Goal: Task Accomplishment & Management: Manage account settings

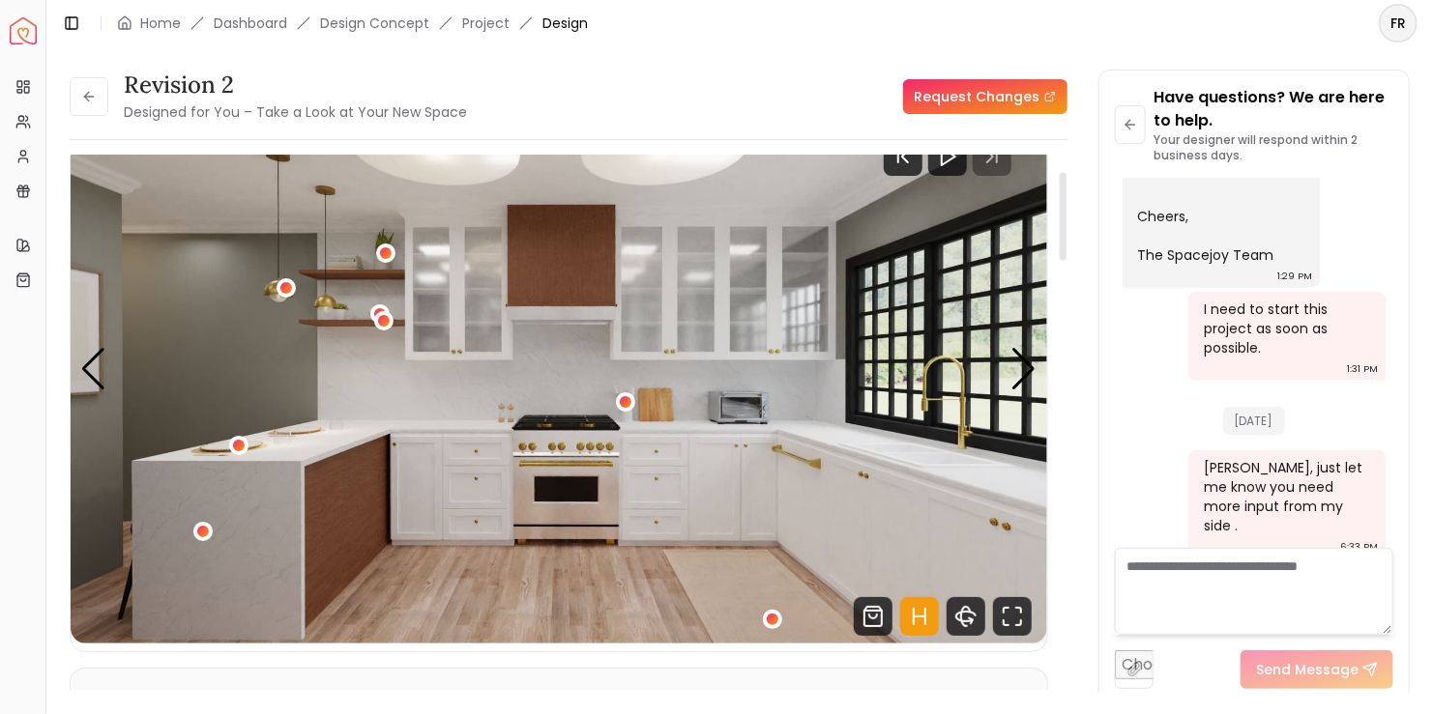
scroll to position [97, 0]
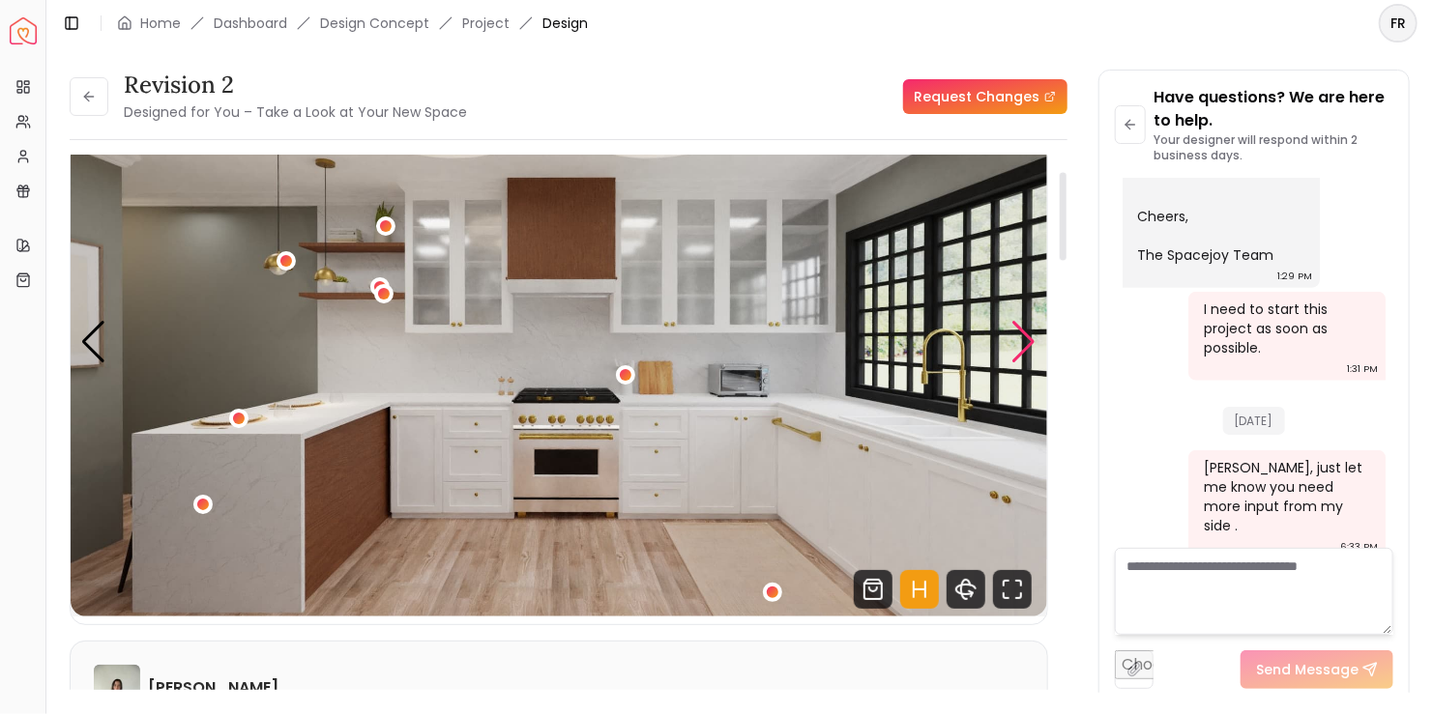
click at [1025, 341] on div "Next slide" at bounding box center [1024, 342] width 26 height 43
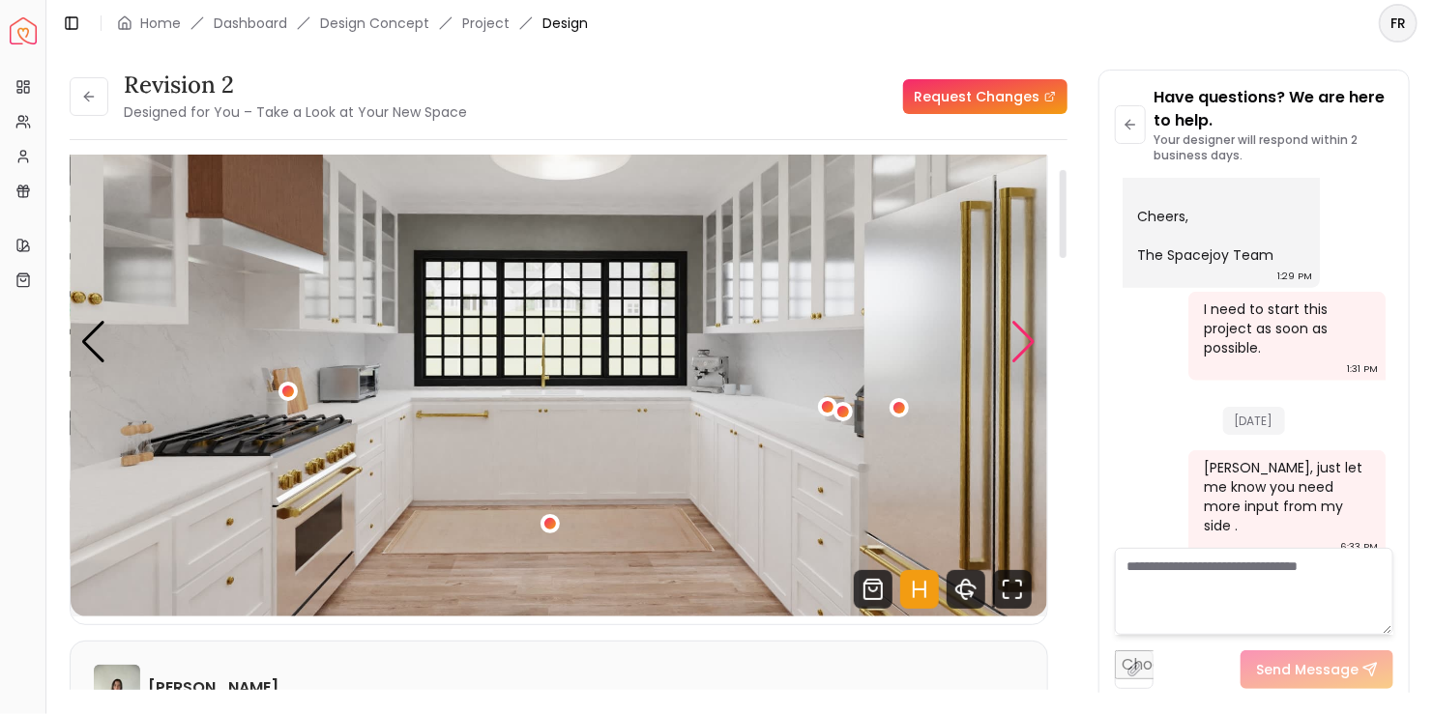
scroll to position [0, 0]
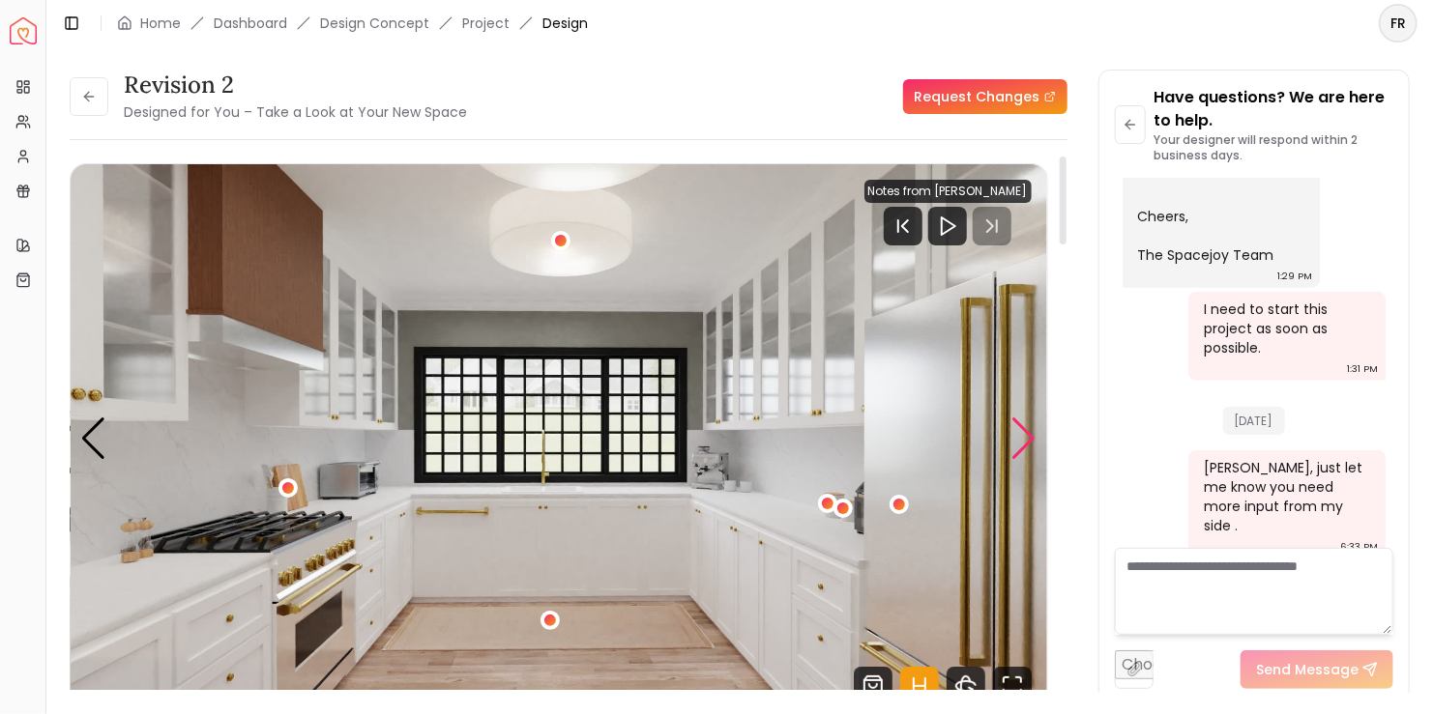
click at [1029, 438] on div "Next slide" at bounding box center [1024, 439] width 26 height 43
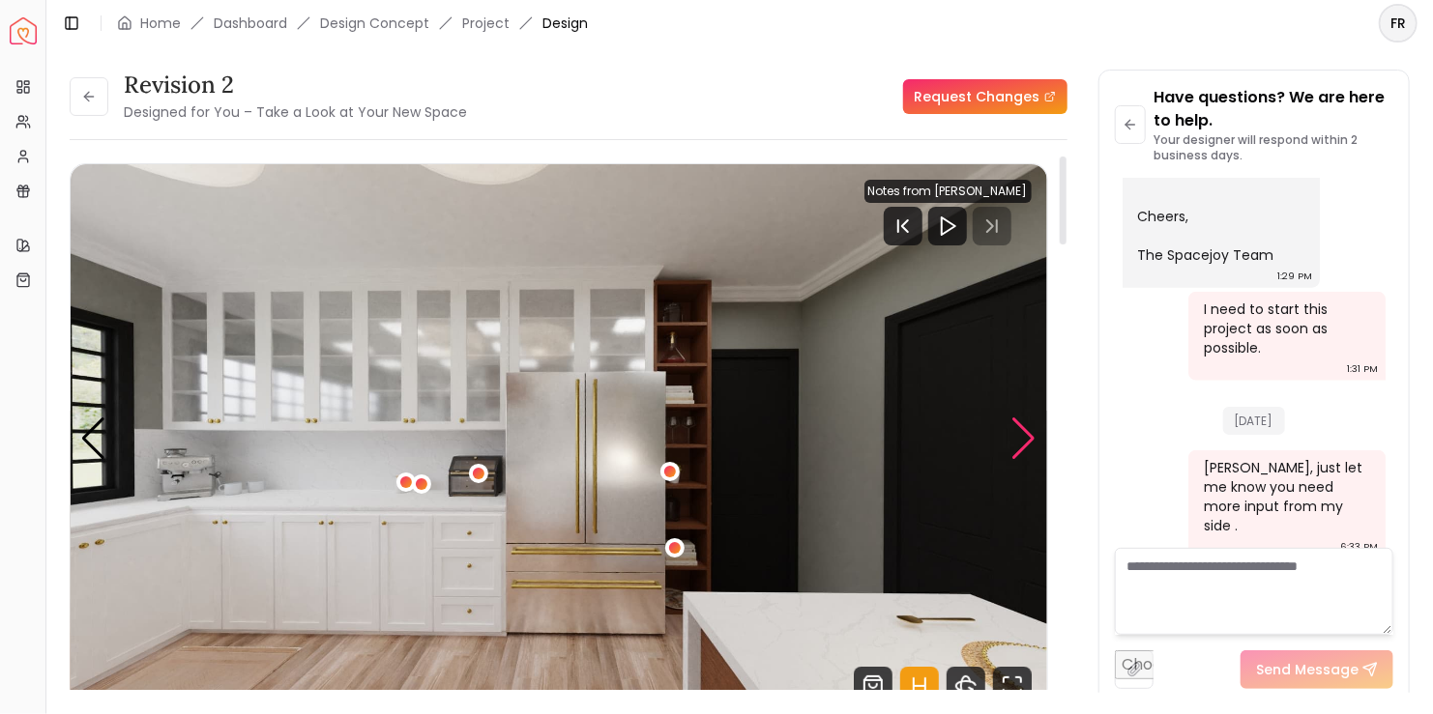
click at [1019, 437] on div "Next slide" at bounding box center [1024, 439] width 26 height 43
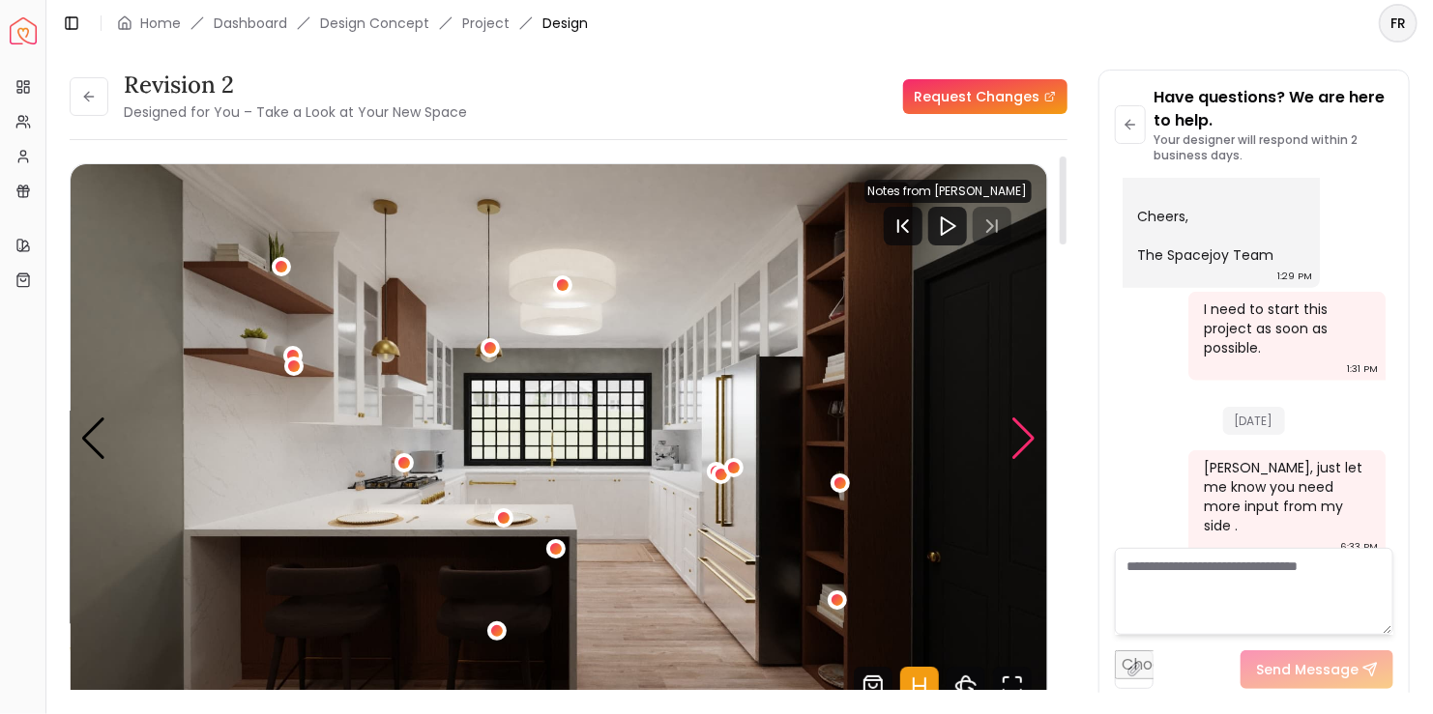
click at [1019, 437] on div "Next slide" at bounding box center [1024, 439] width 26 height 43
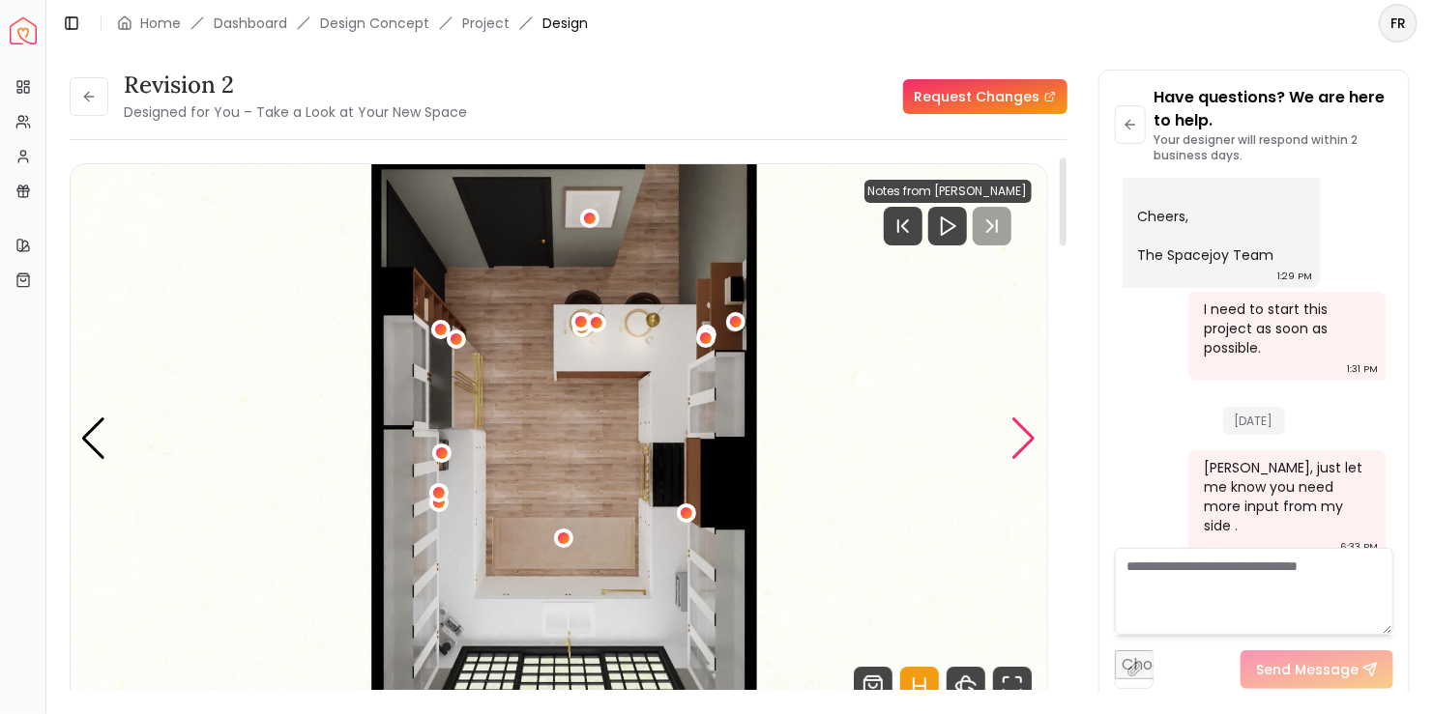
scroll to position [97, 0]
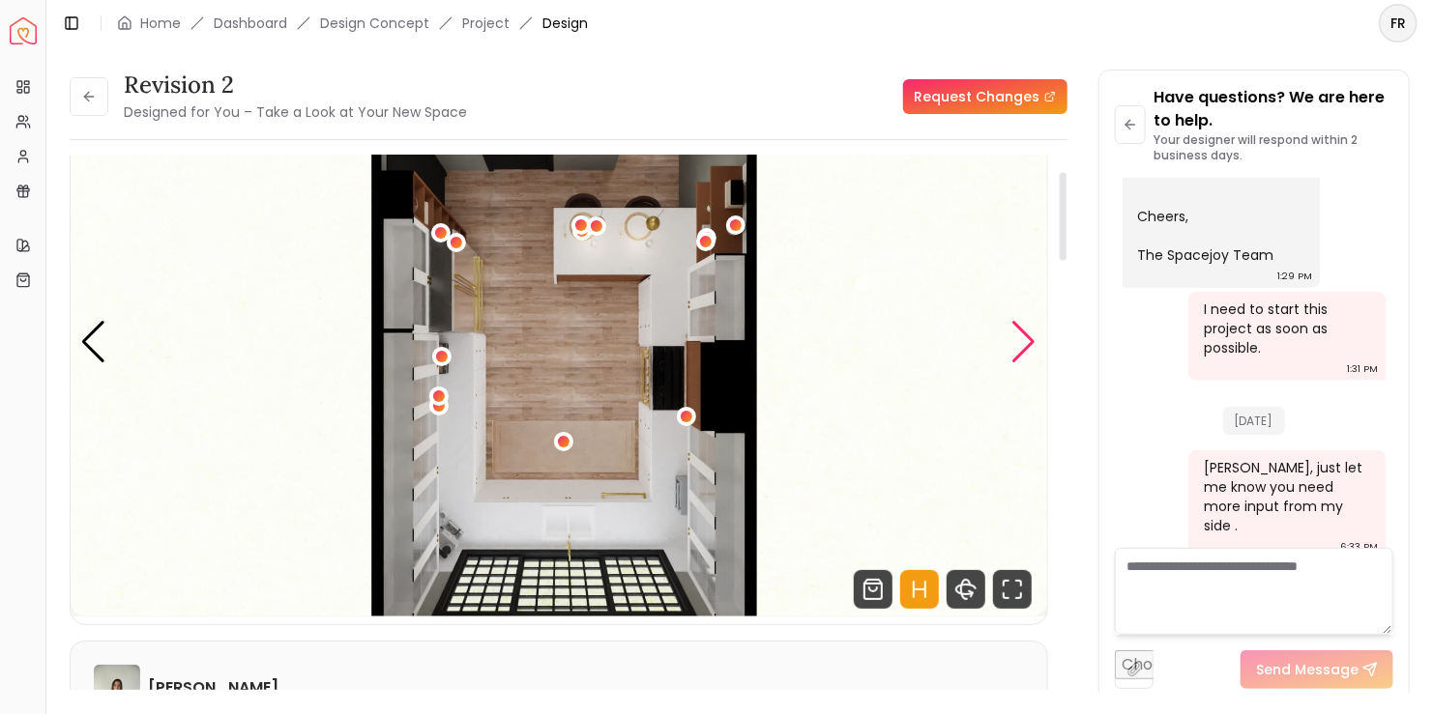
click at [1035, 337] on div "Next slide" at bounding box center [1024, 342] width 26 height 43
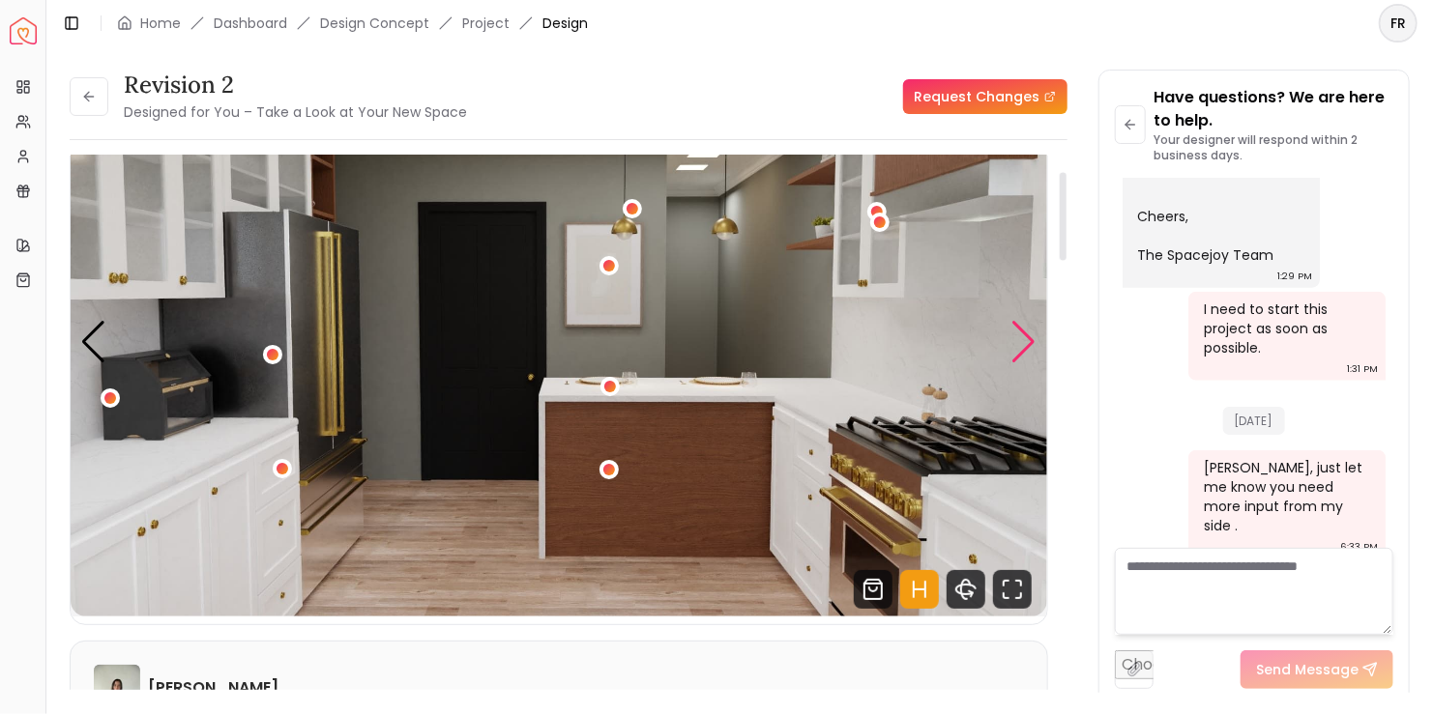
click at [1035, 337] on div "Next slide" at bounding box center [1024, 342] width 26 height 43
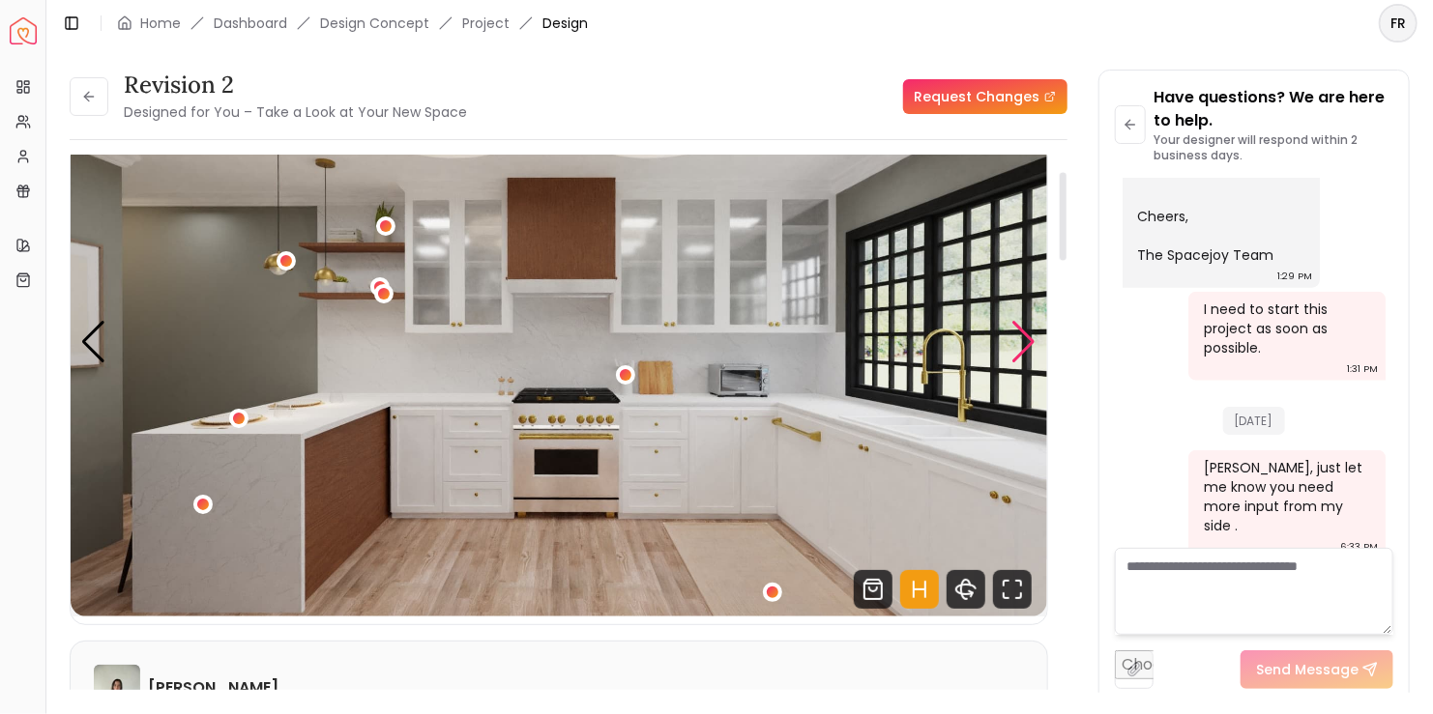
click at [1035, 337] on div "Next slide" at bounding box center [1024, 342] width 26 height 43
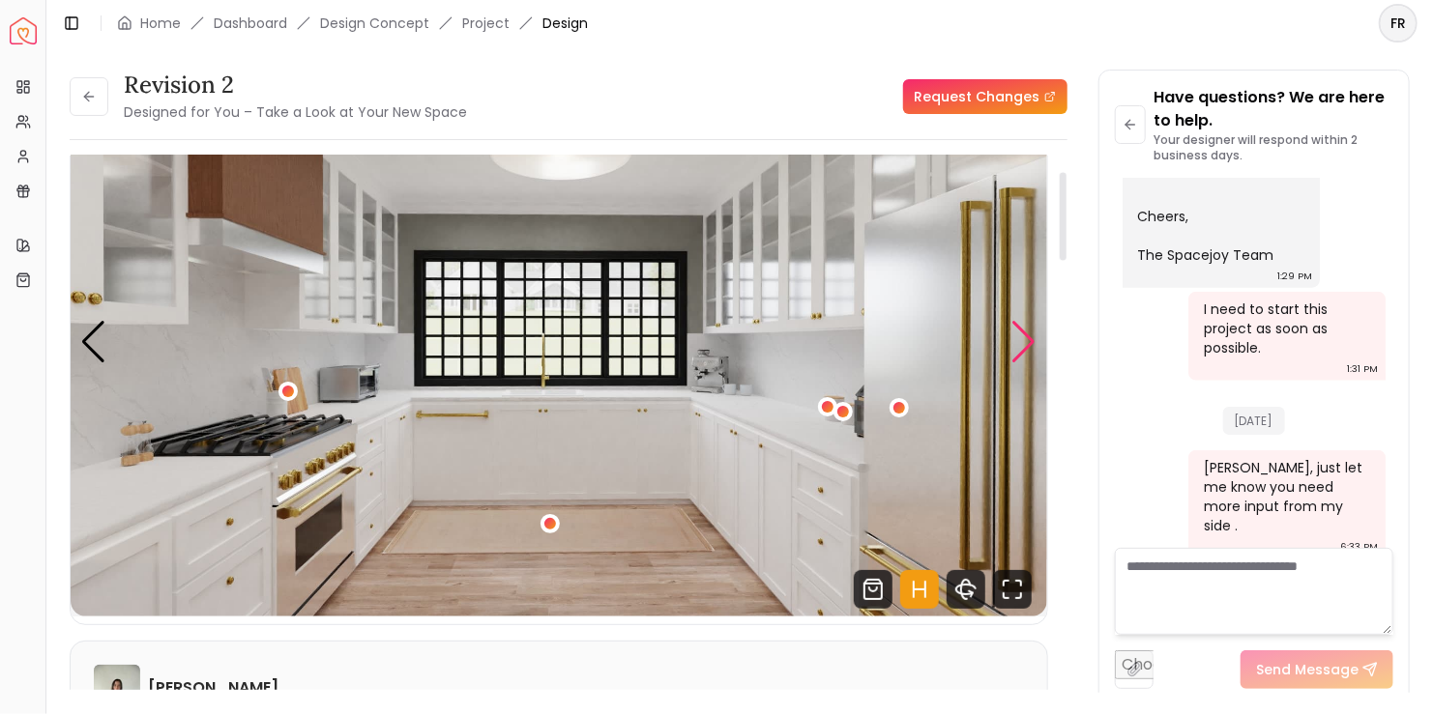
click at [1035, 337] on div "Next slide" at bounding box center [1024, 342] width 26 height 43
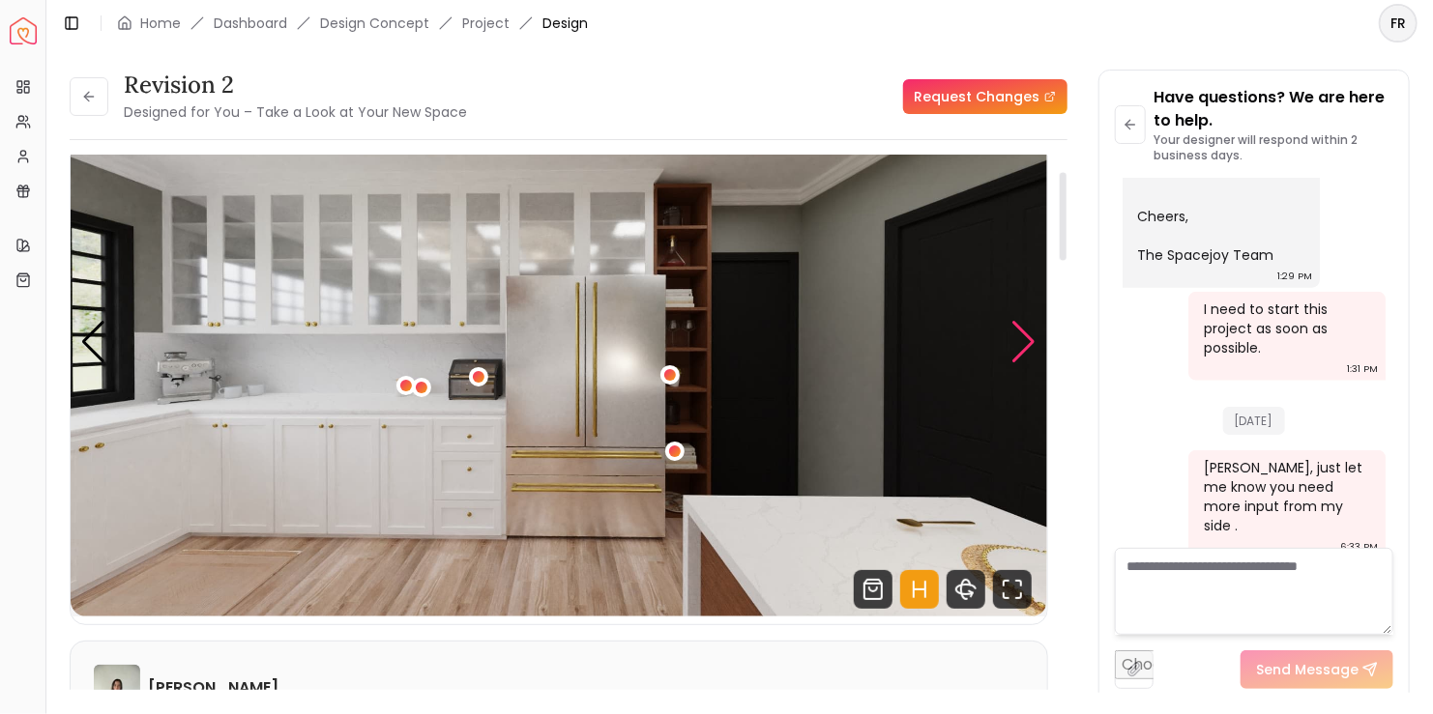
click at [1035, 337] on div "Next slide" at bounding box center [1024, 342] width 26 height 43
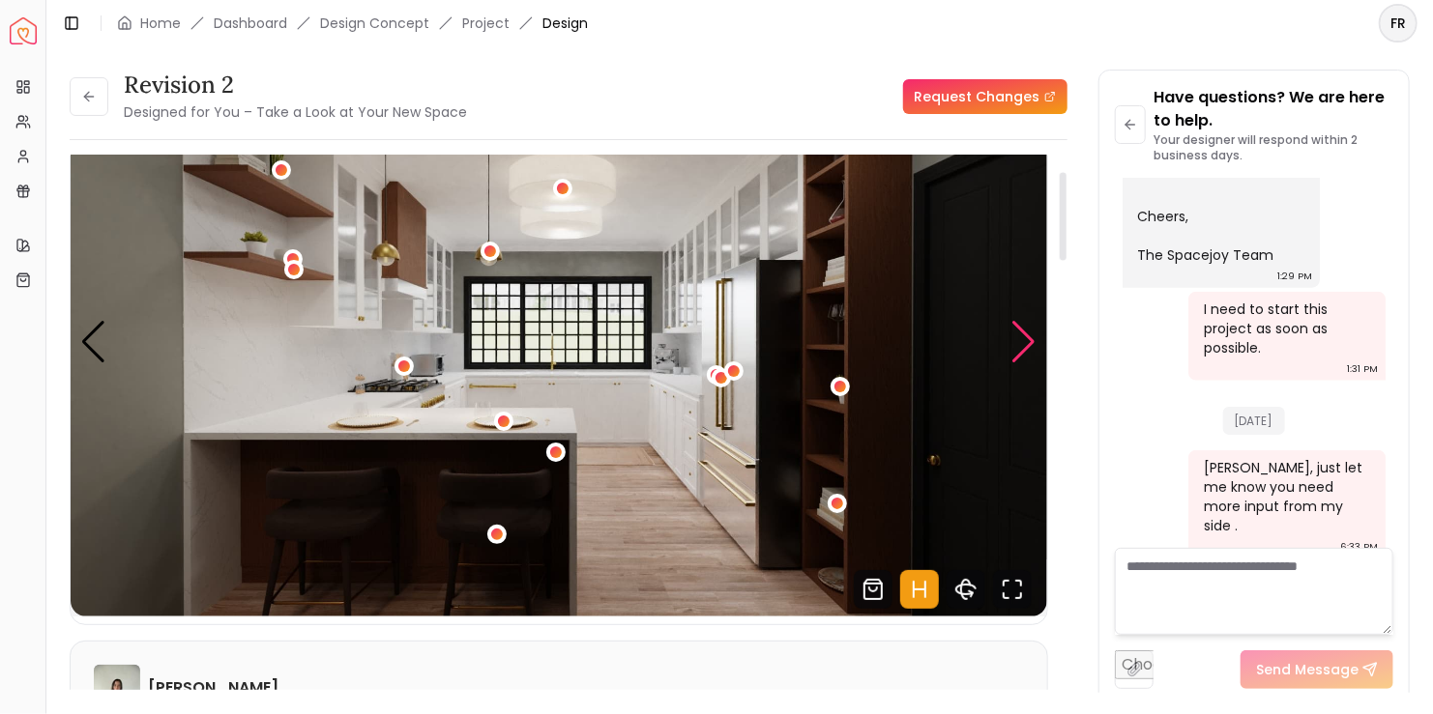
click at [1024, 347] on div "Next slide" at bounding box center [1024, 342] width 26 height 43
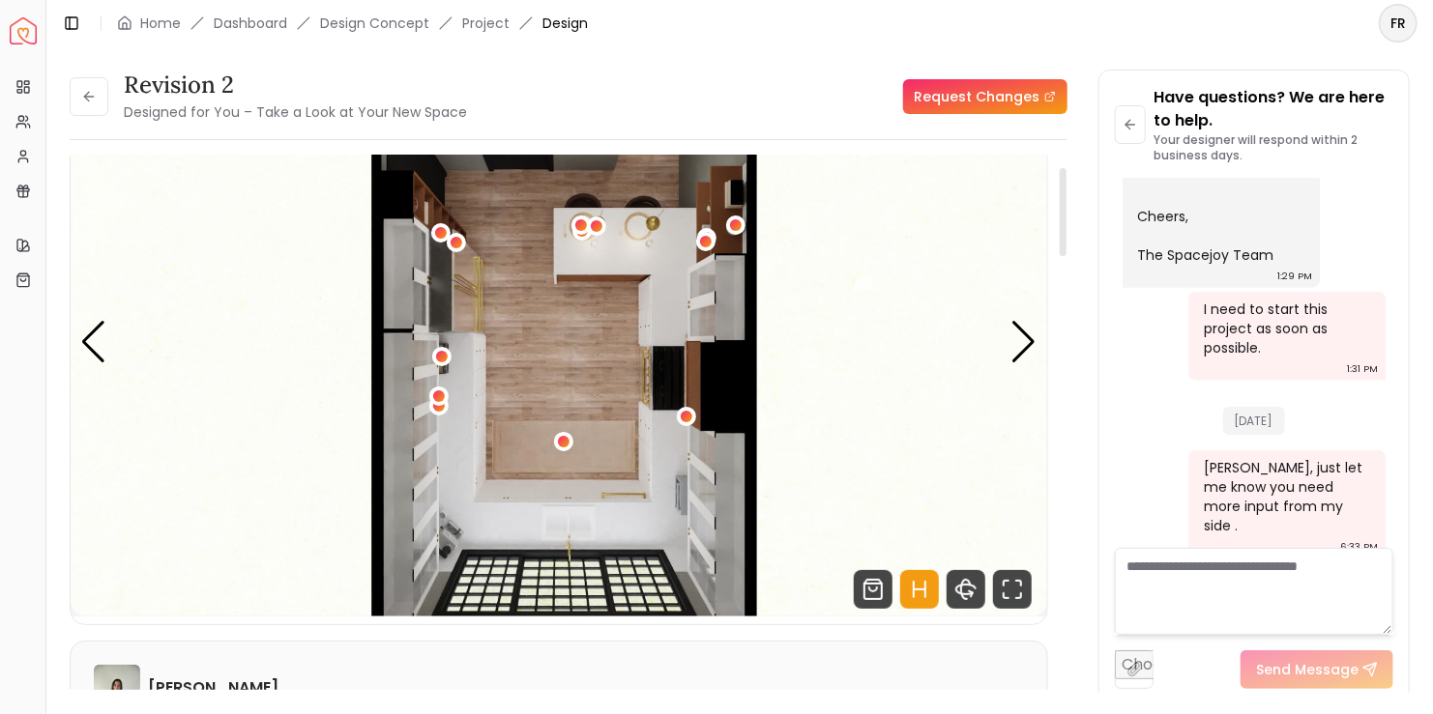
scroll to position [0, 0]
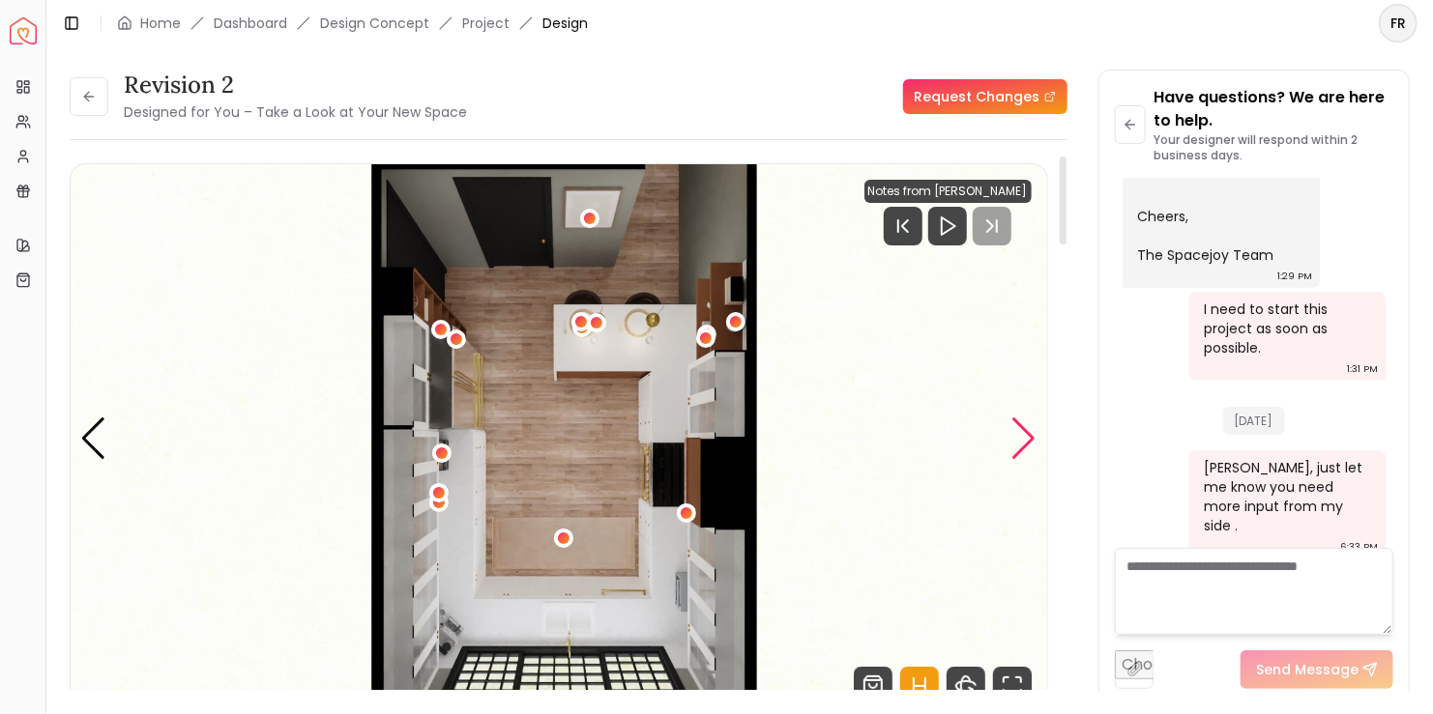
click at [1023, 433] on div "Next slide" at bounding box center [1024, 439] width 26 height 43
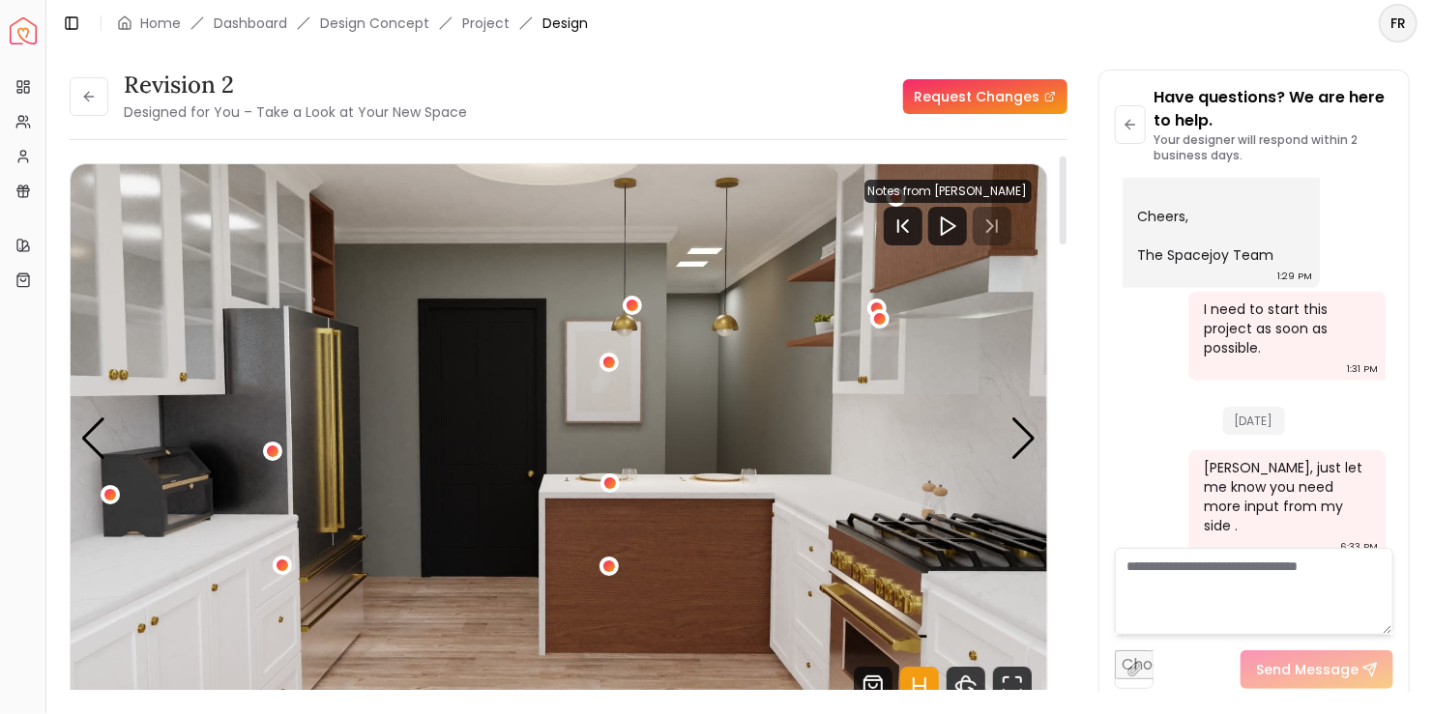
scroll to position [97, 0]
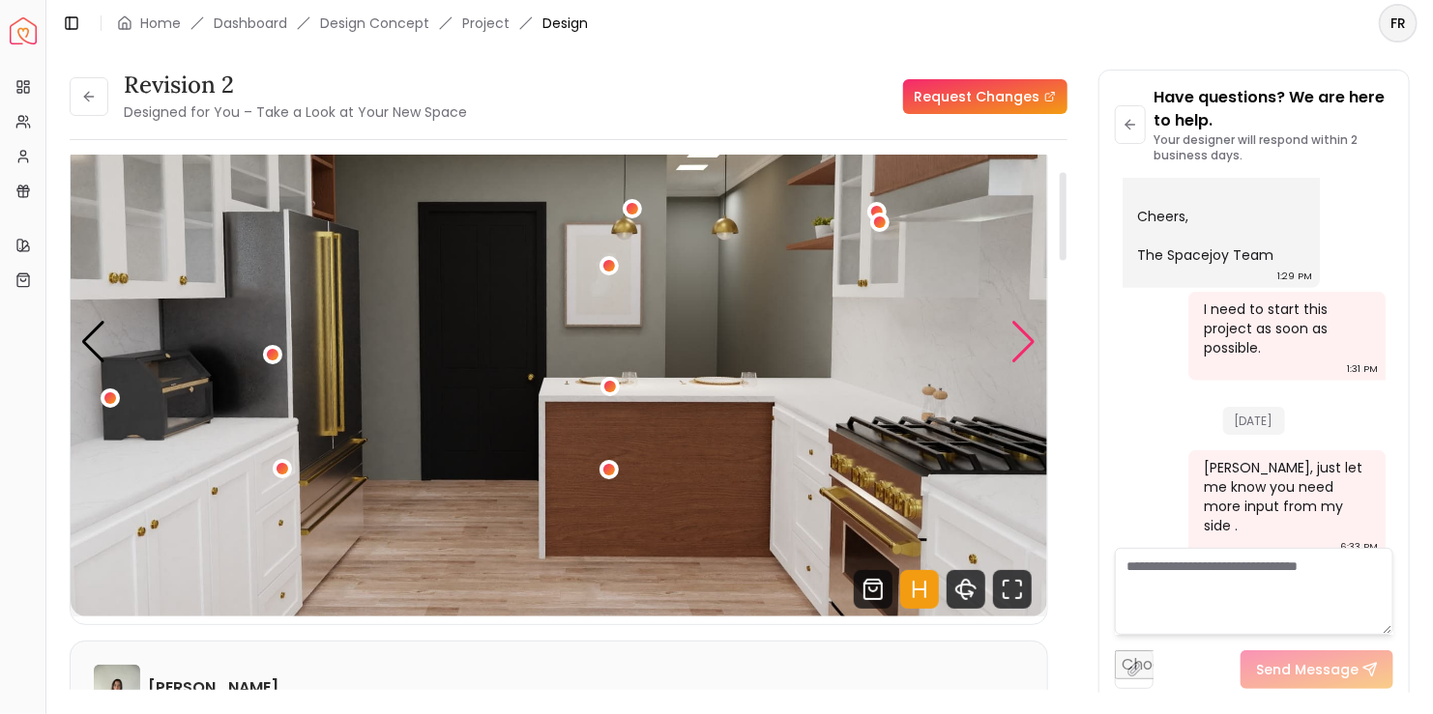
click at [1019, 345] on div "Next slide" at bounding box center [1024, 342] width 26 height 43
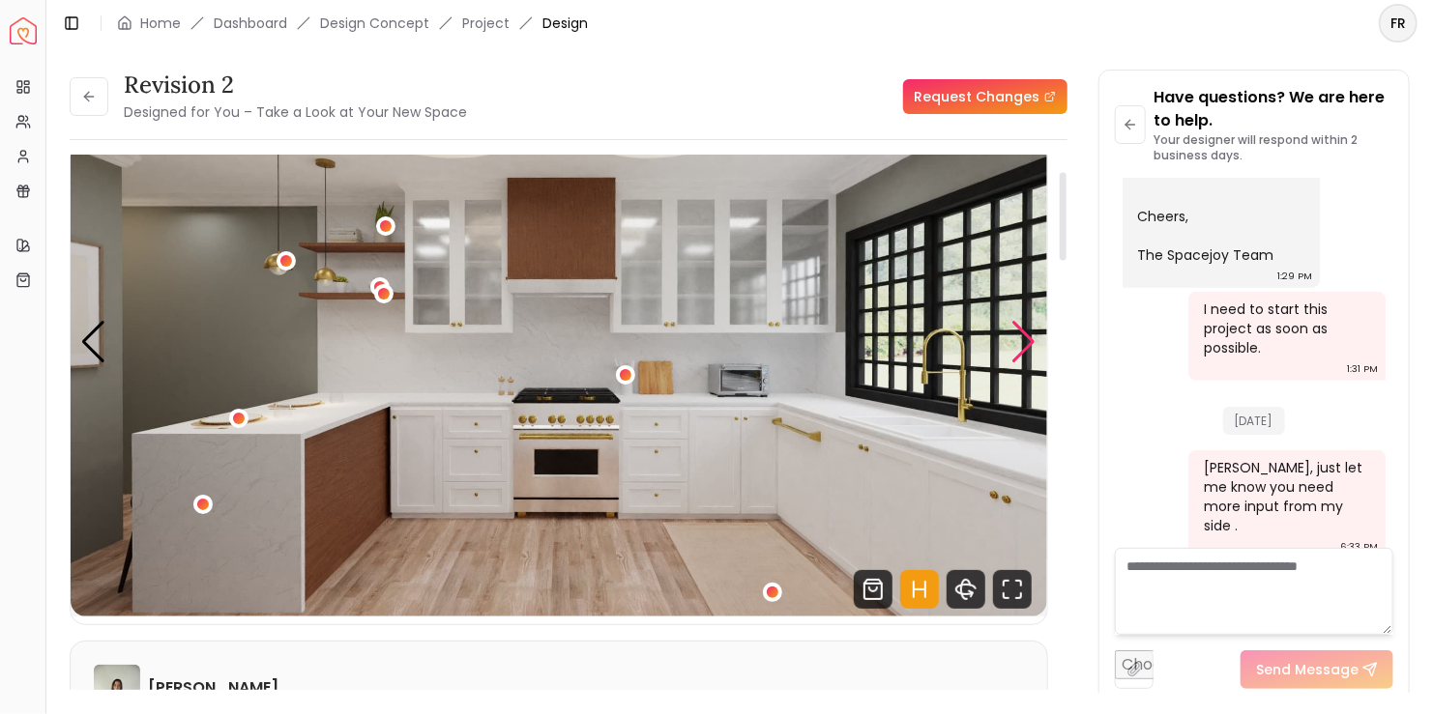
click at [1012, 335] on div "Next slide" at bounding box center [1024, 342] width 26 height 43
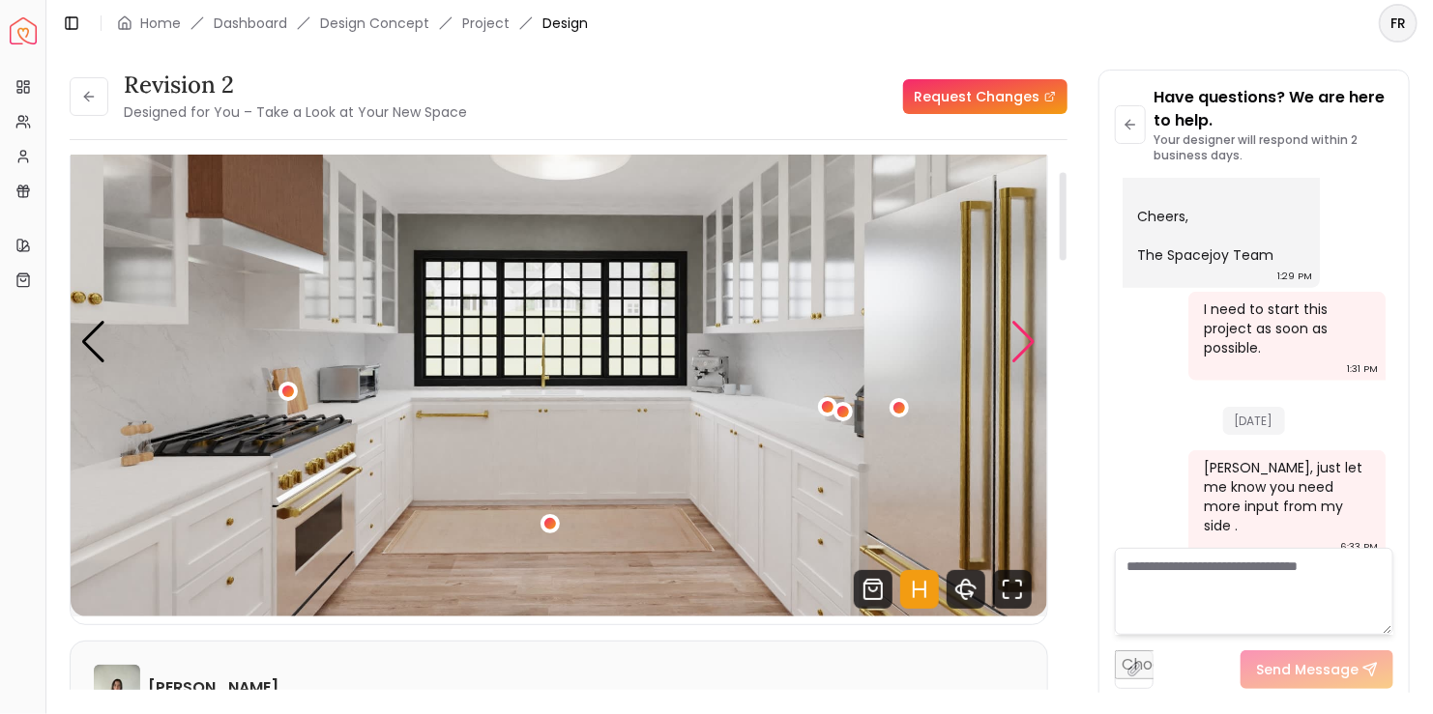
click at [1012, 335] on div "Next slide" at bounding box center [1024, 342] width 26 height 43
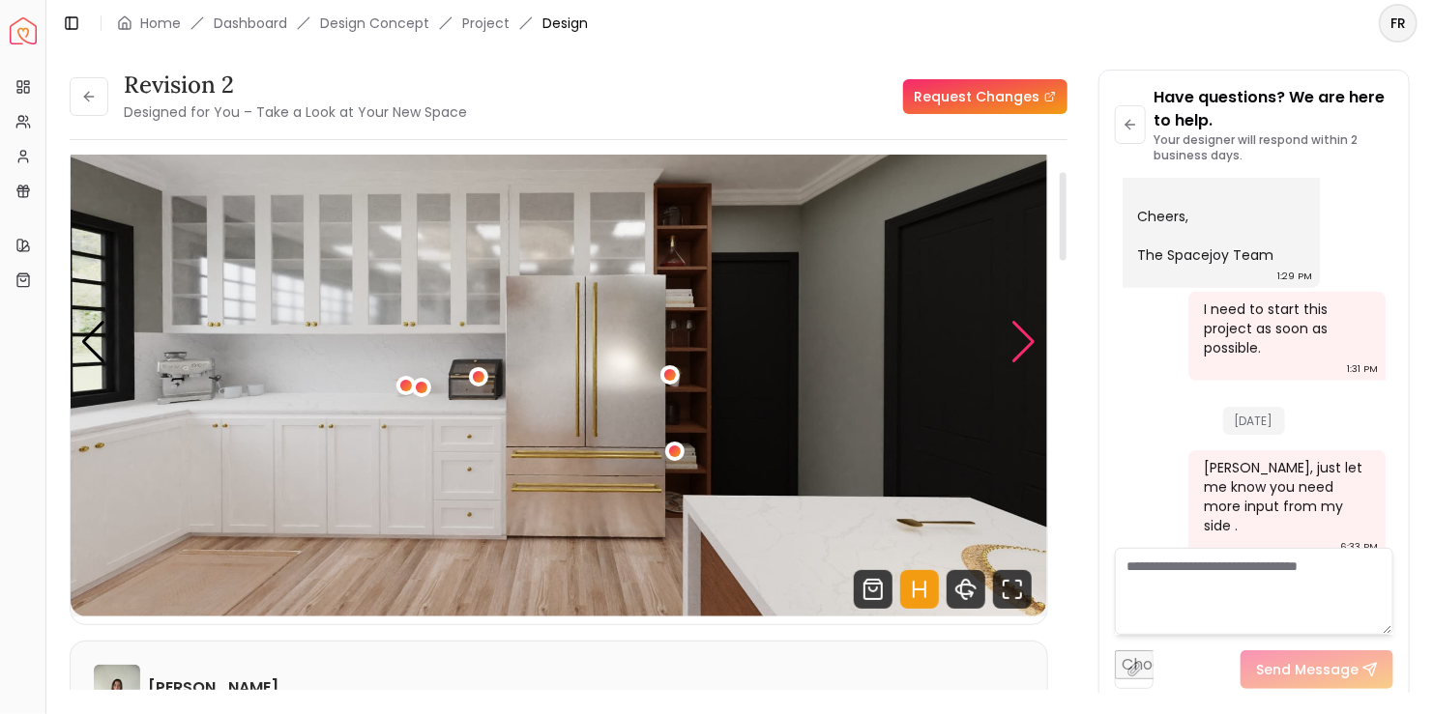
click at [1012, 335] on div "Next slide" at bounding box center [1024, 342] width 26 height 43
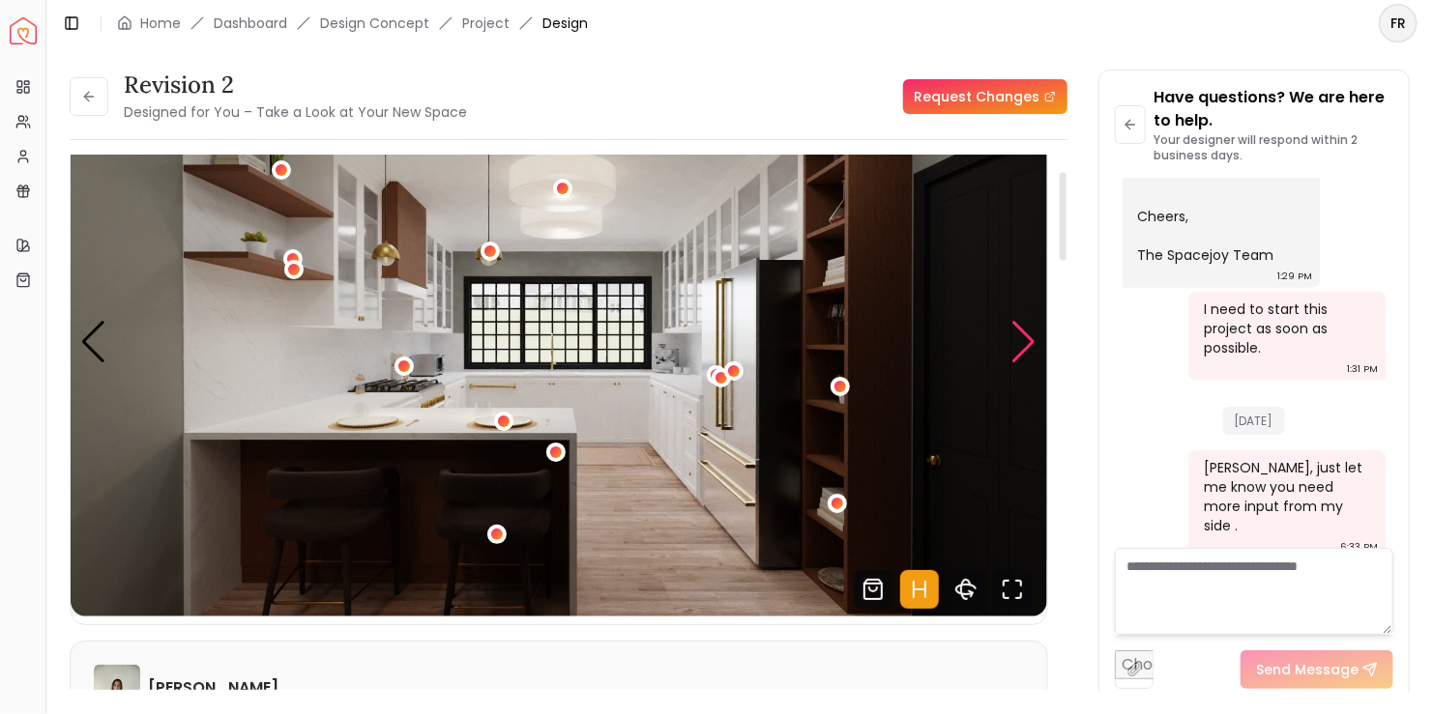
click at [1012, 335] on div "Next slide" at bounding box center [1024, 342] width 26 height 43
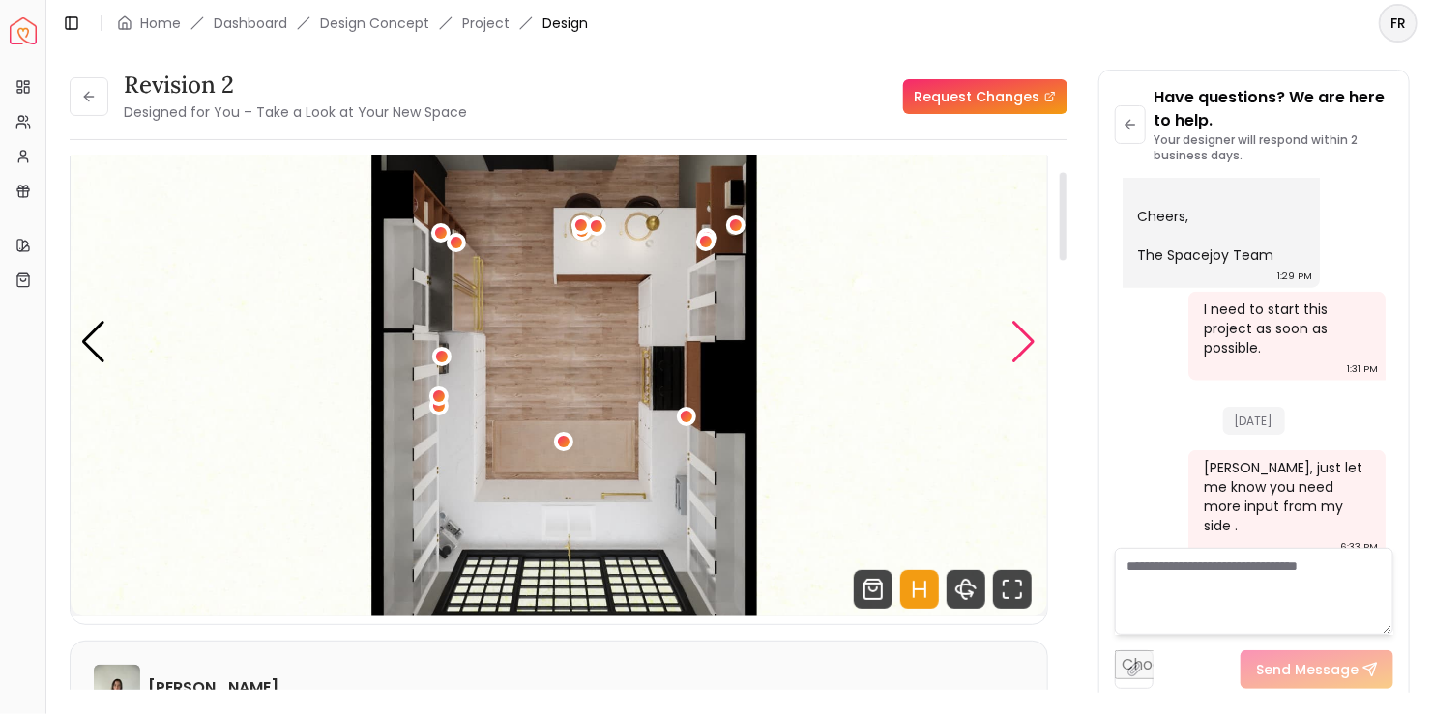
click at [1012, 335] on div "Next slide" at bounding box center [1024, 342] width 26 height 43
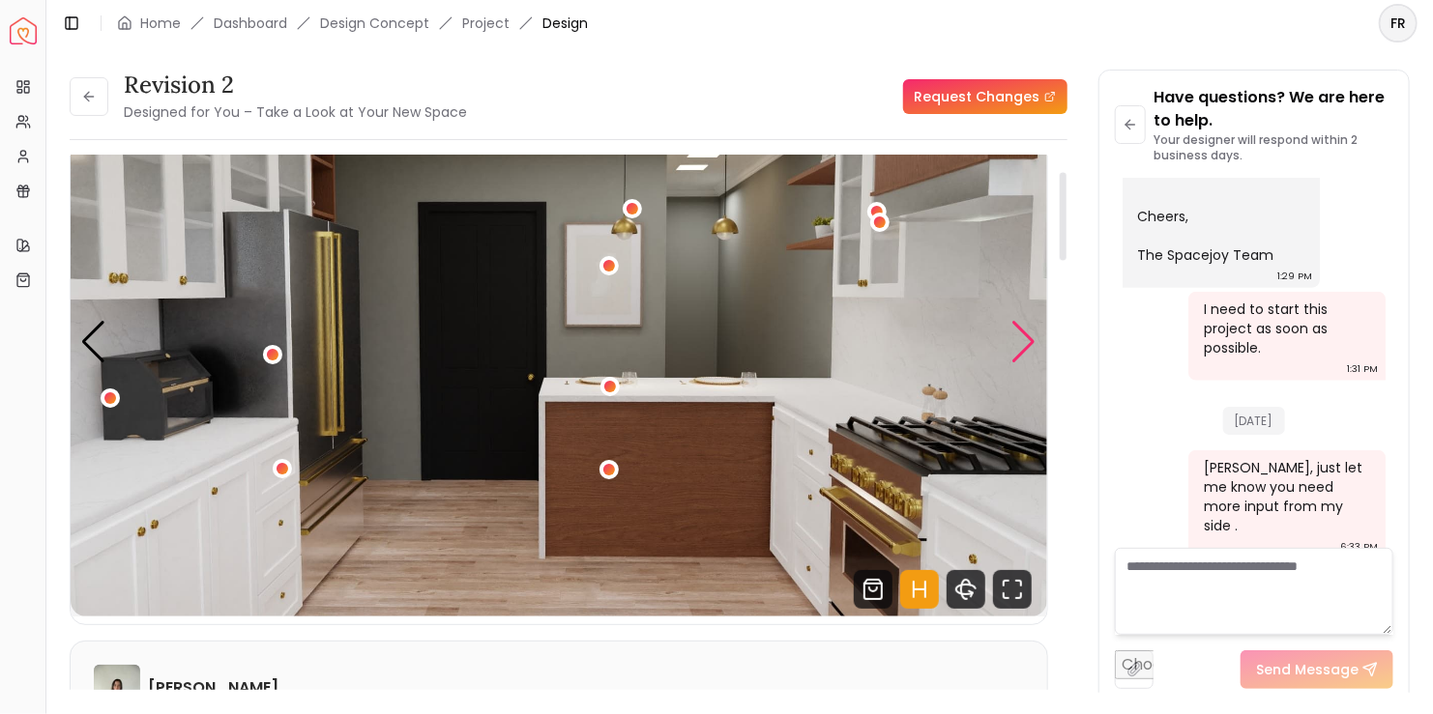
click at [1012, 335] on div "Next slide" at bounding box center [1024, 342] width 26 height 43
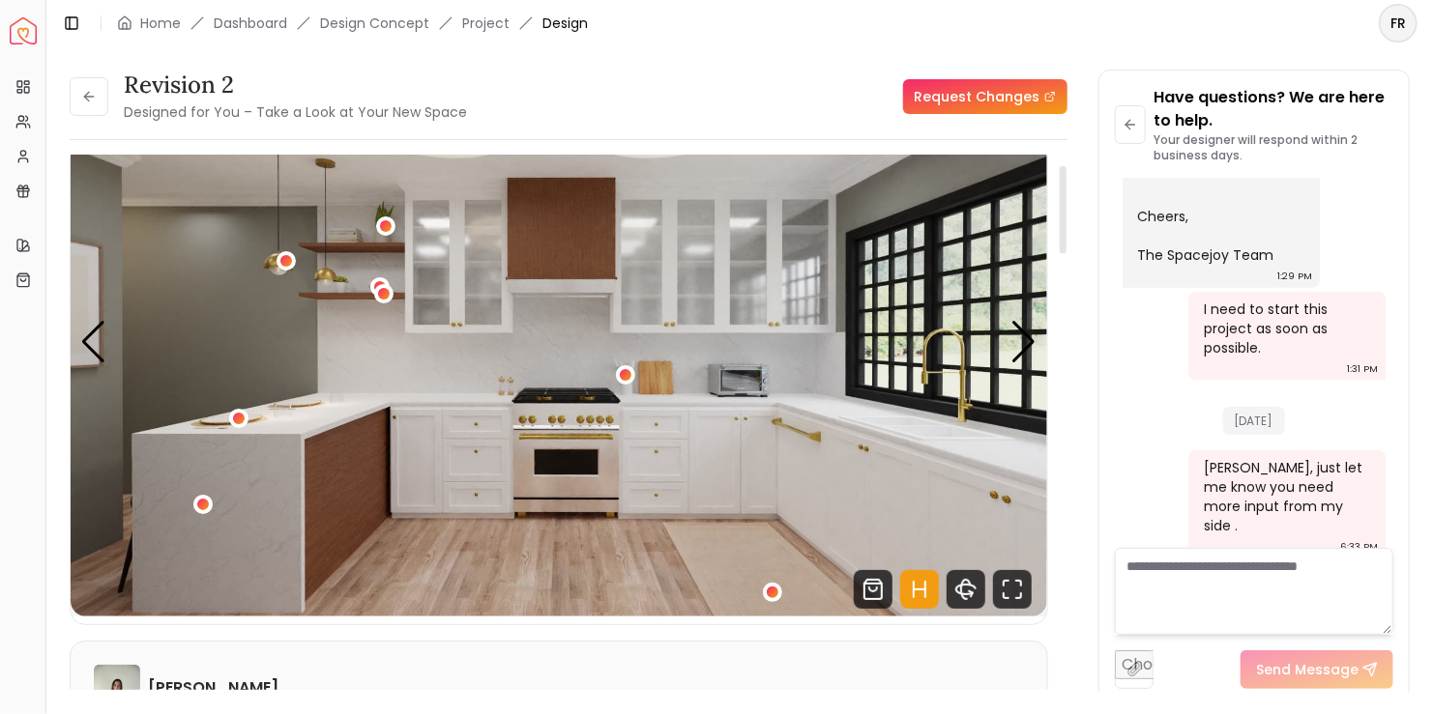
scroll to position [0, 0]
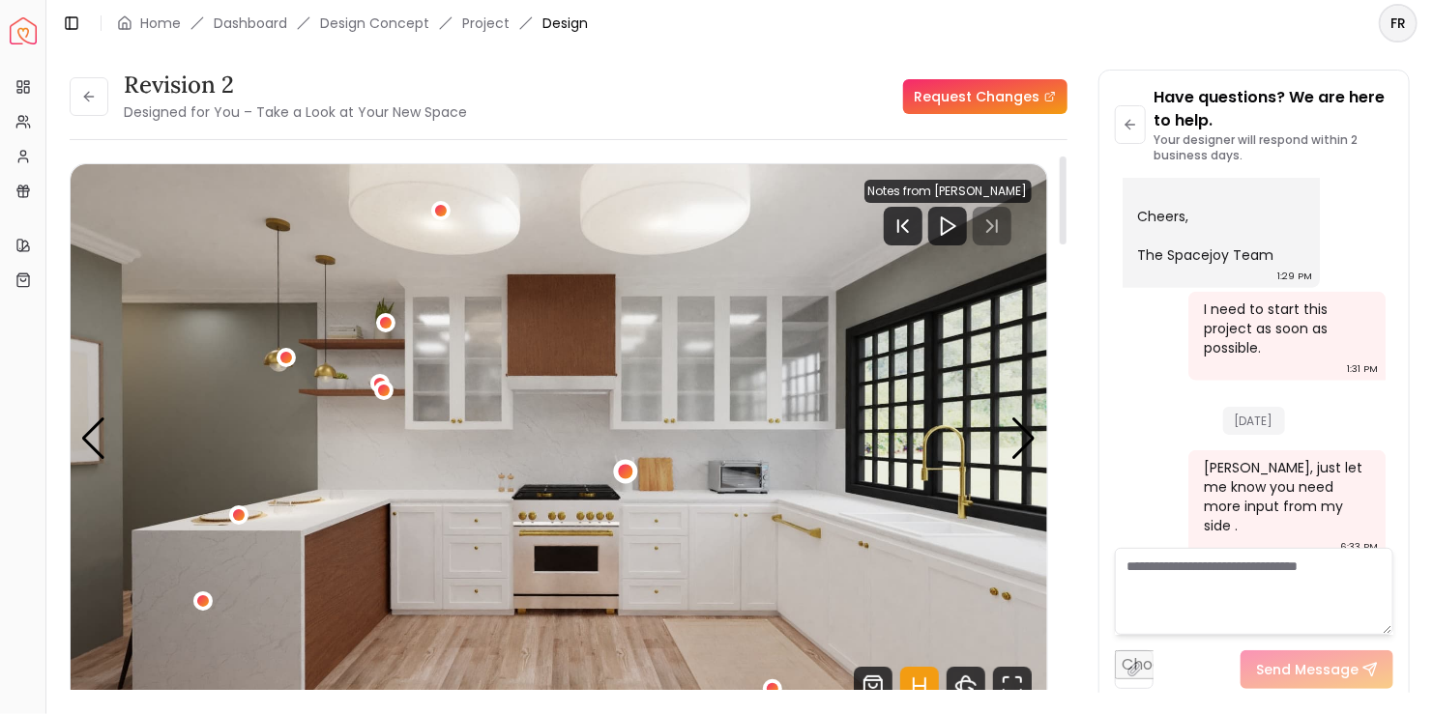
click at [627, 470] on div "1 / 6" at bounding box center [625, 472] width 15 height 15
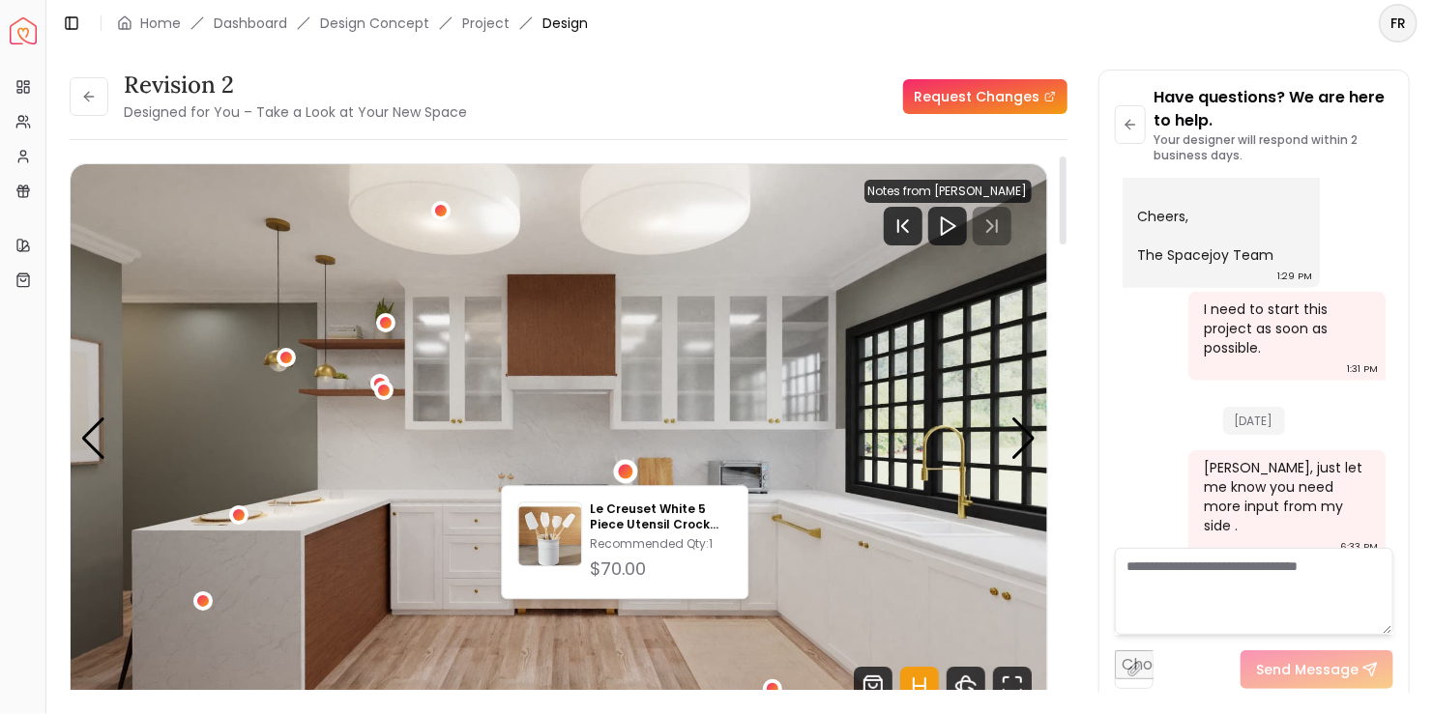
click at [834, 604] on img "1 / 6" at bounding box center [559, 438] width 976 height 549
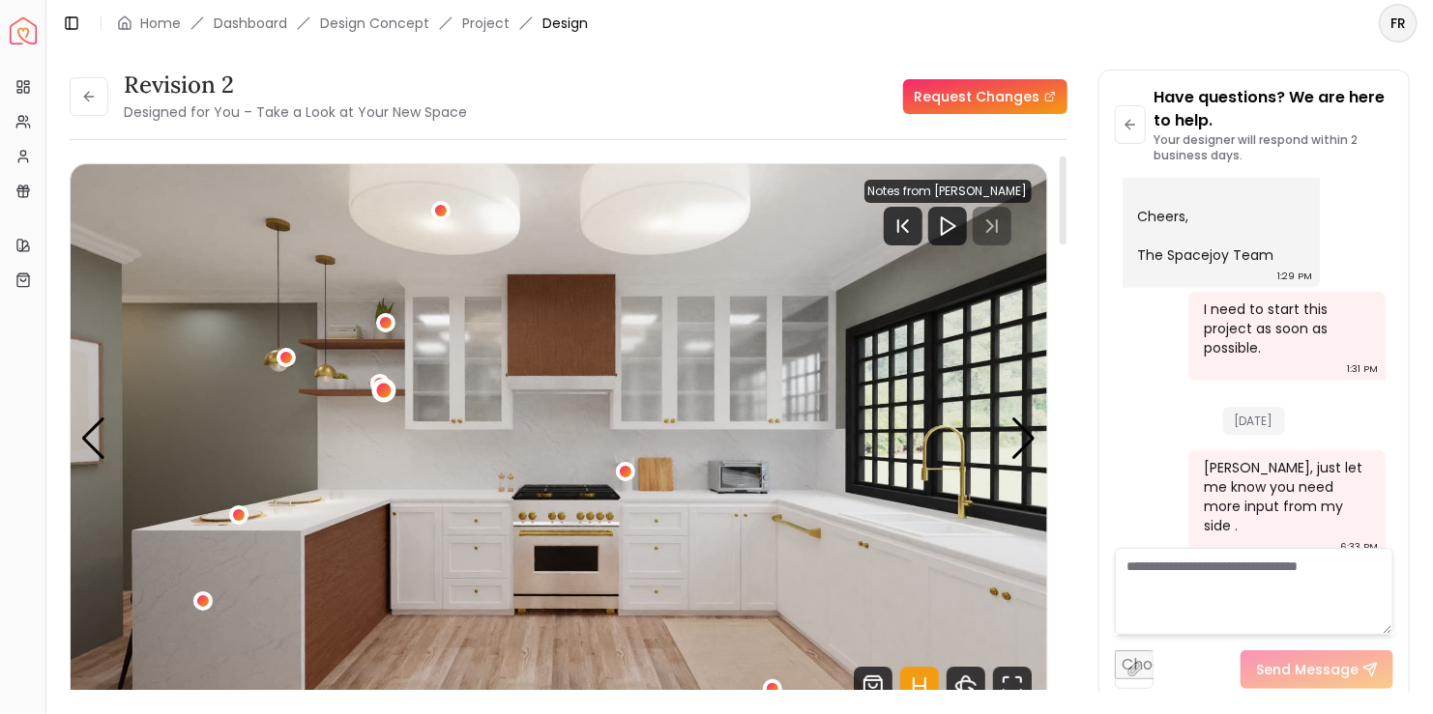
click at [383, 386] on div "1 / 6" at bounding box center [384, 390] width 15 height 15
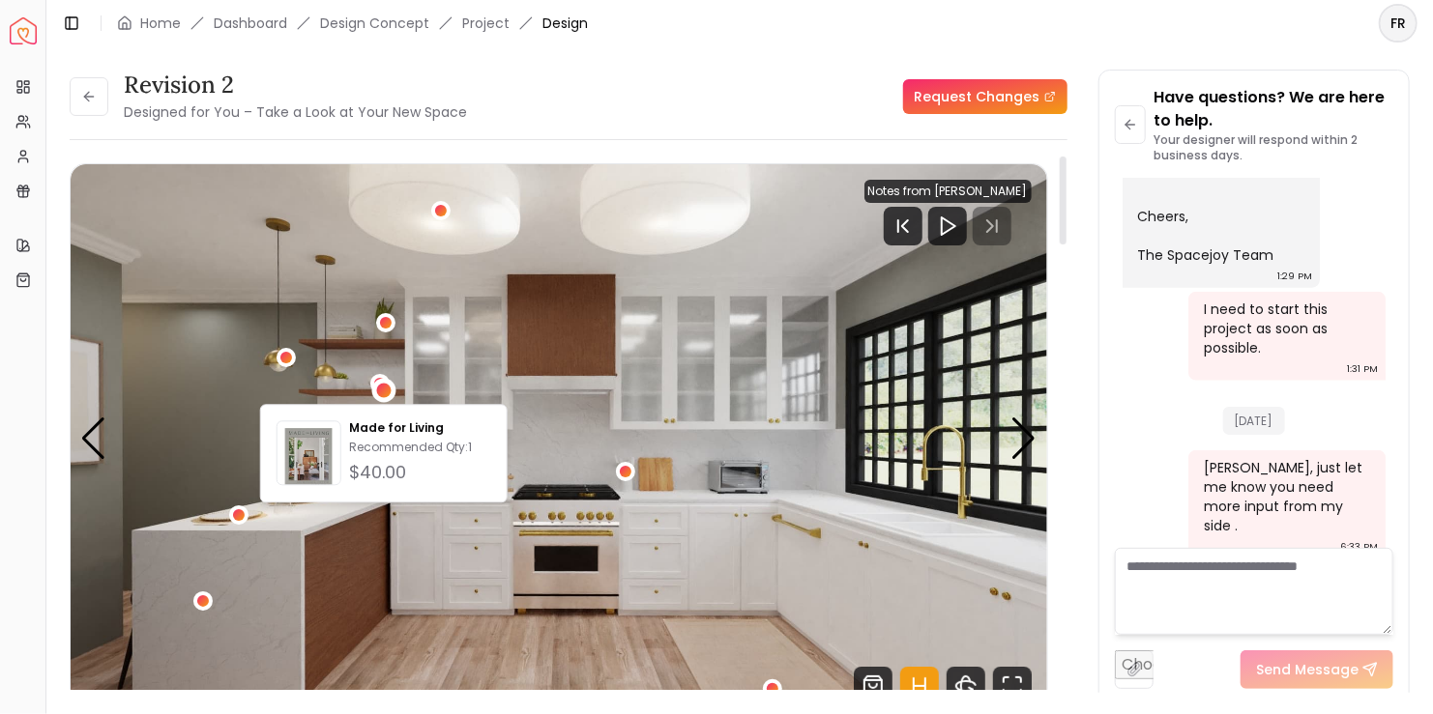
click at [481, 599] on img "1 / 6" at bounding box center [559, 438] width 976 height 549
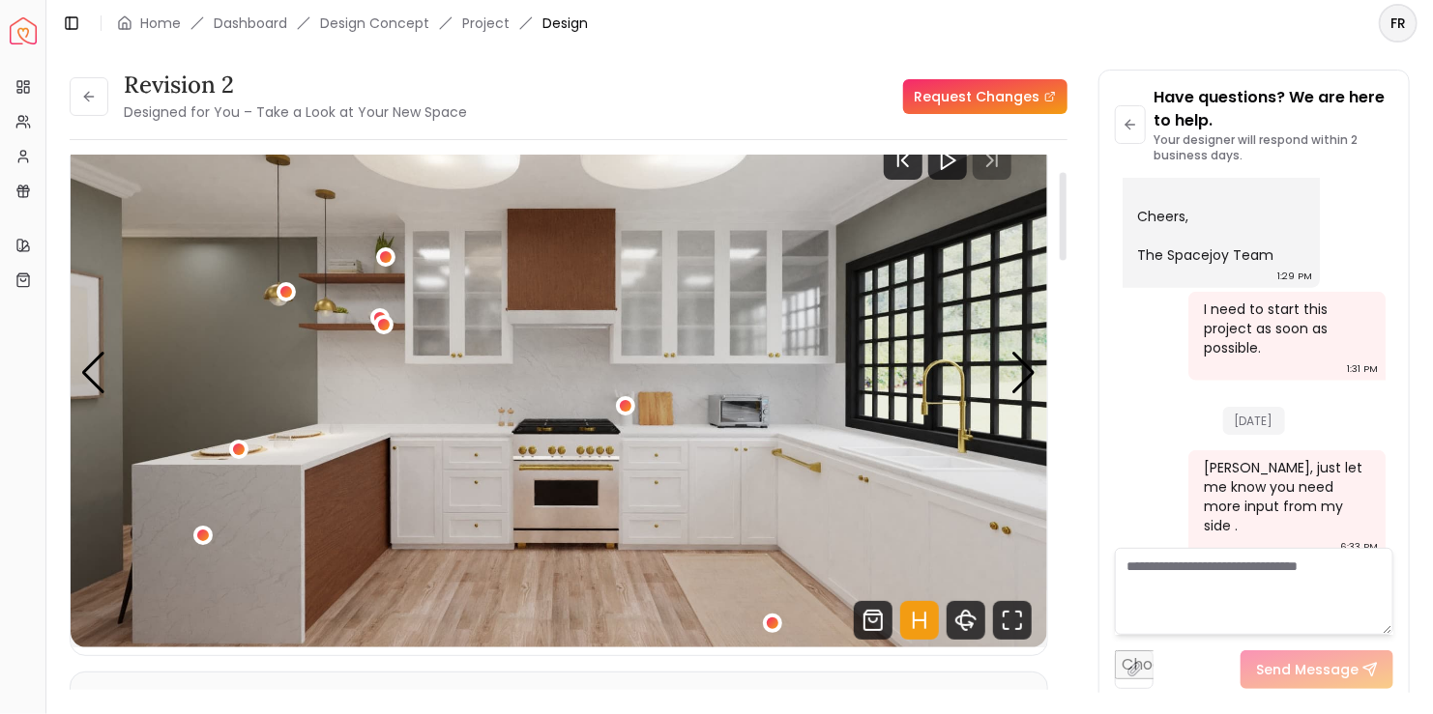
scroll to position [97, 0]
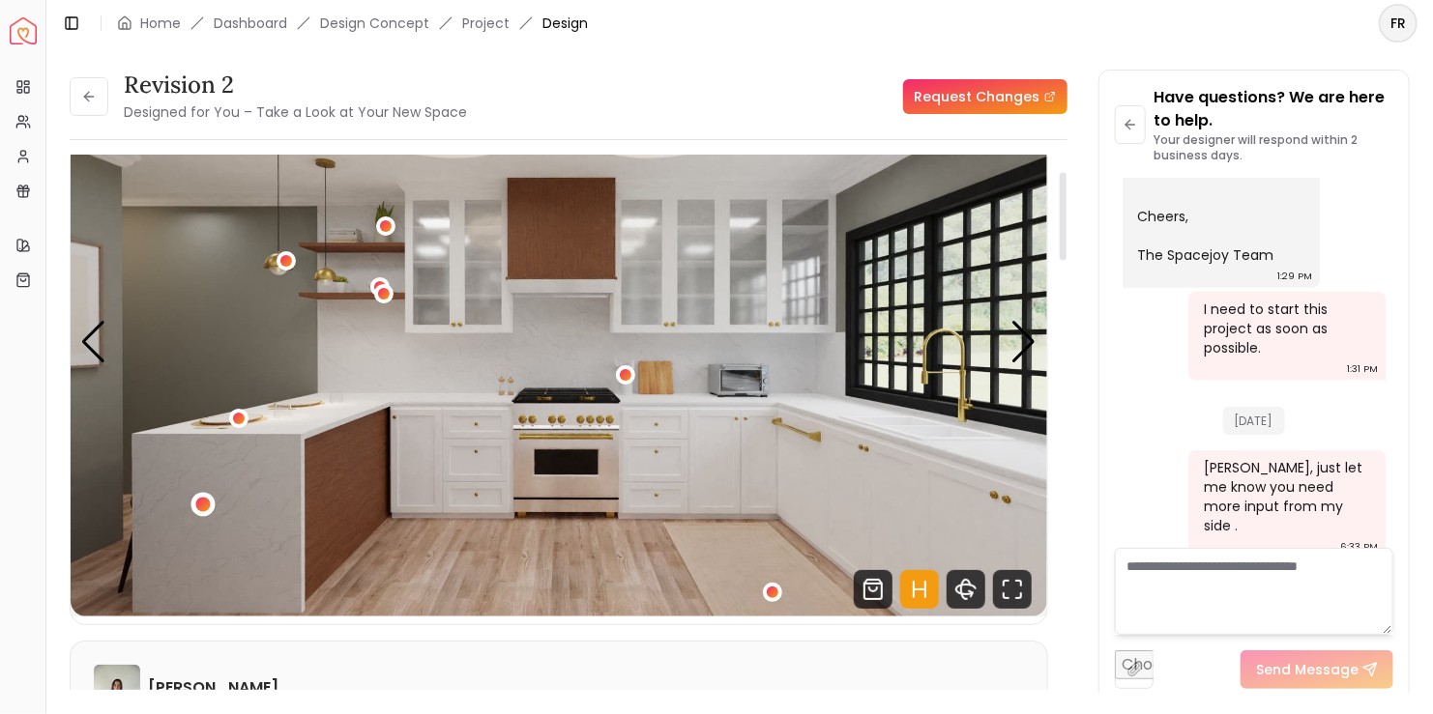
click at [198, 505] on div "1 / 6" at bounding box center [203, 505] width 15 height 15
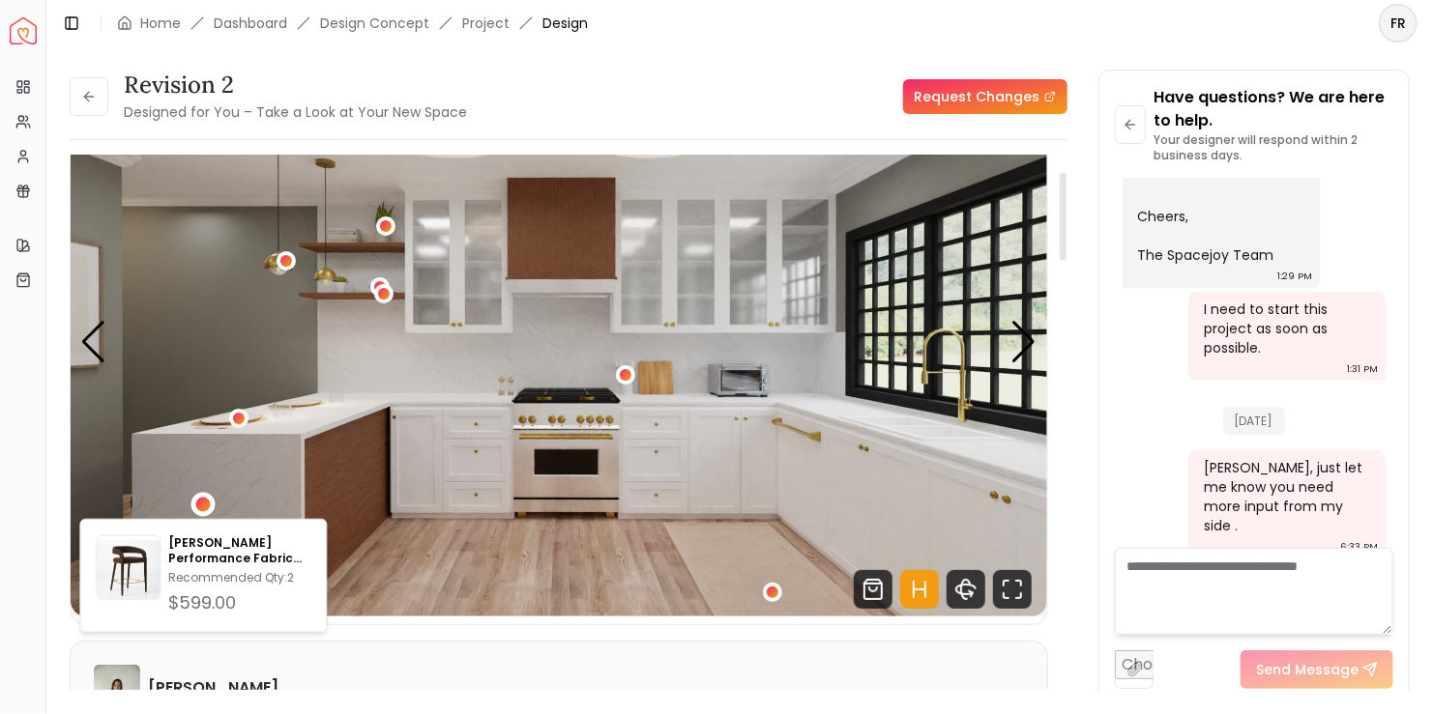
click at [399, 513] on img "1 / 6" at bounding box center [559, 342] width 976 height 549
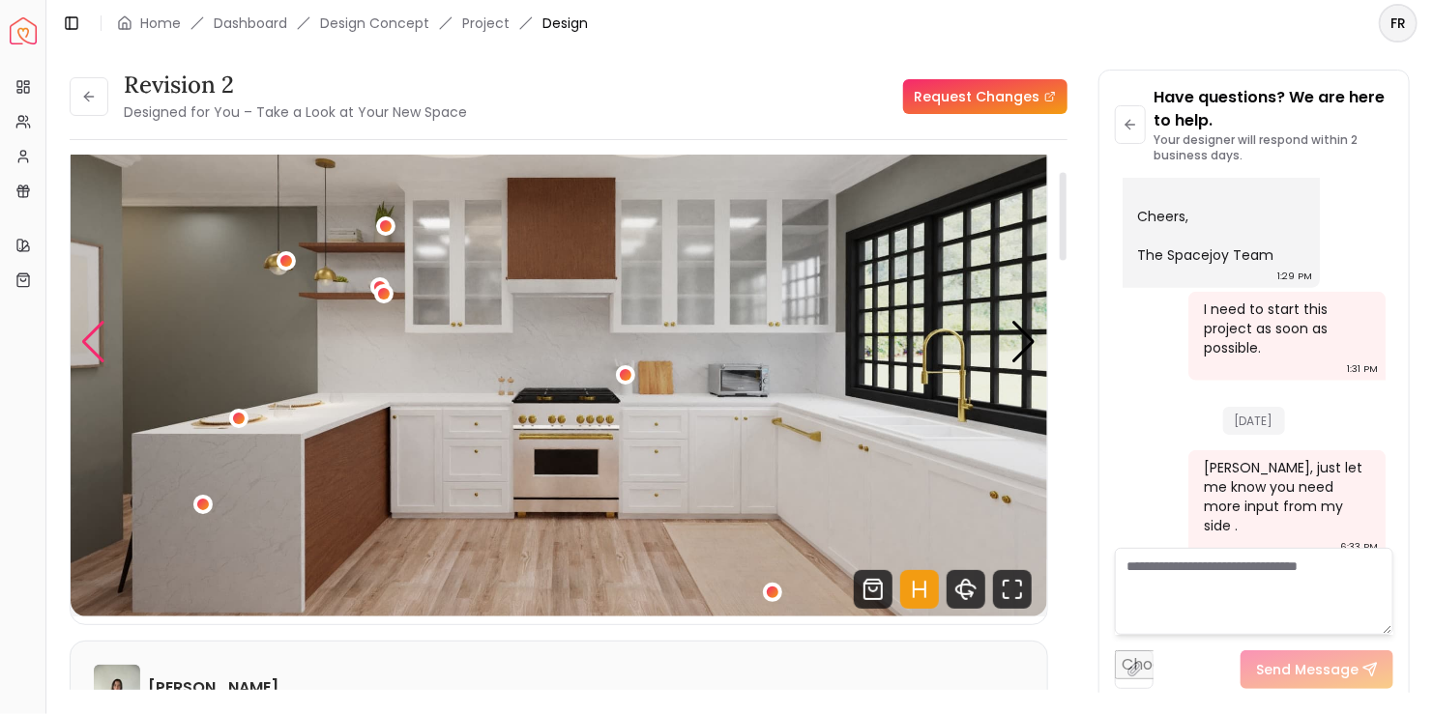
click at [102, 346] on div "Previous slide" at bounding box center [93, 342] width 26 height 43
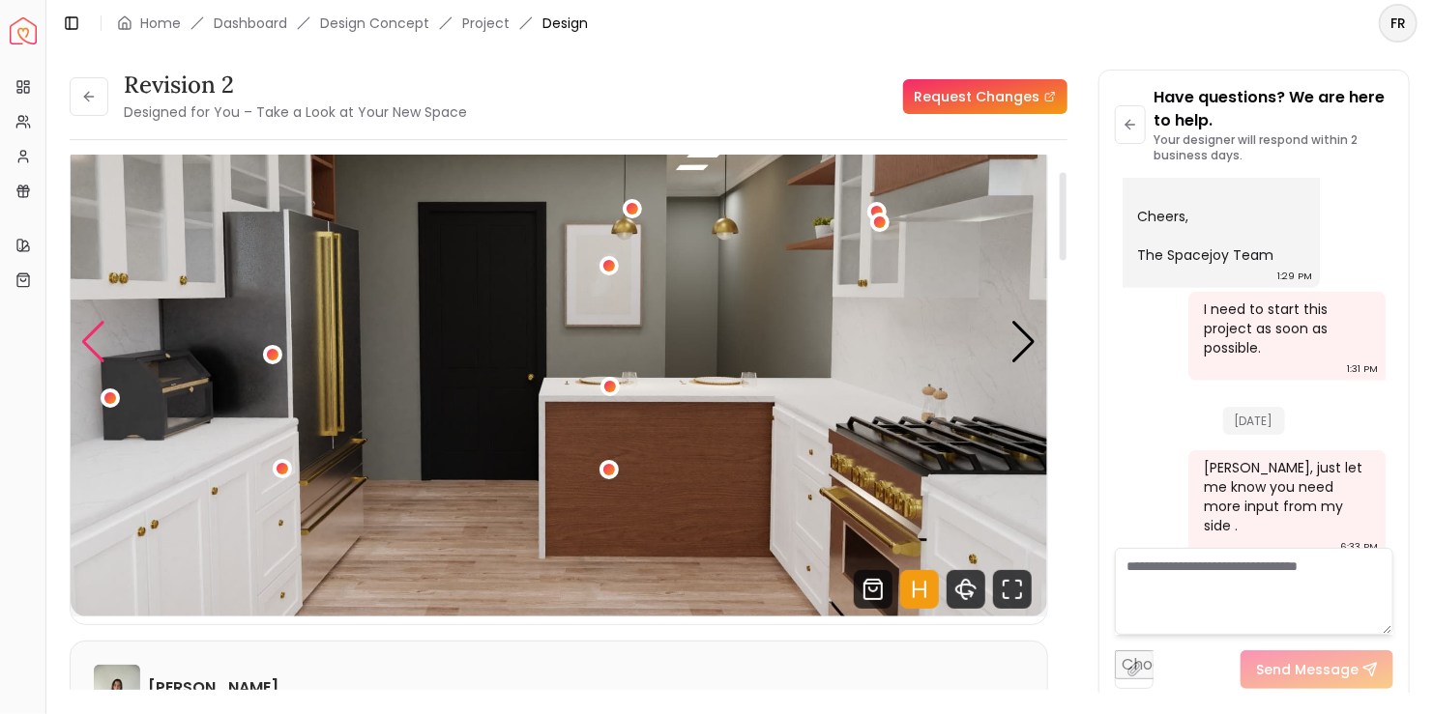
click at [102, 346] on div "Previous slide" at bounding box center [93, 342] width 26 height 43
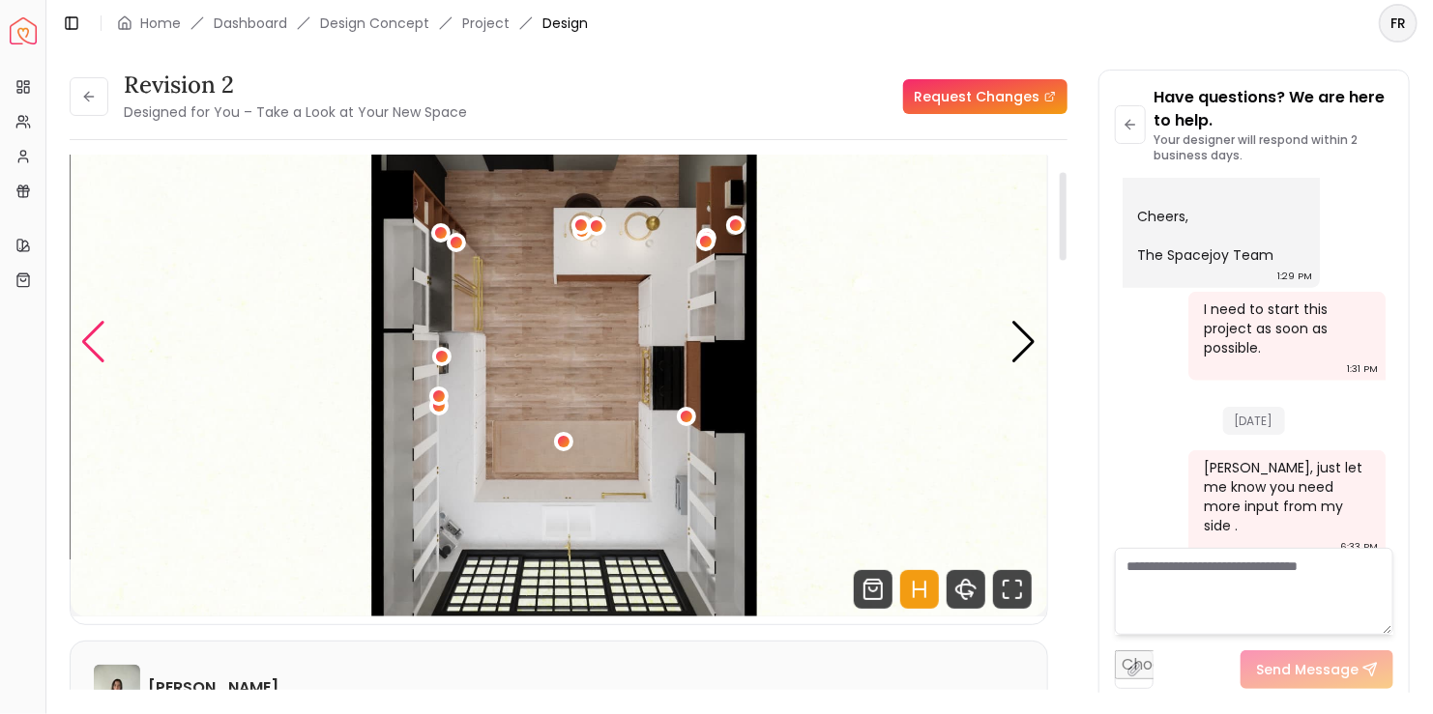
click at [102, 346] on div "Previous slide" at bounding box center [93, 342] width 26 height 43
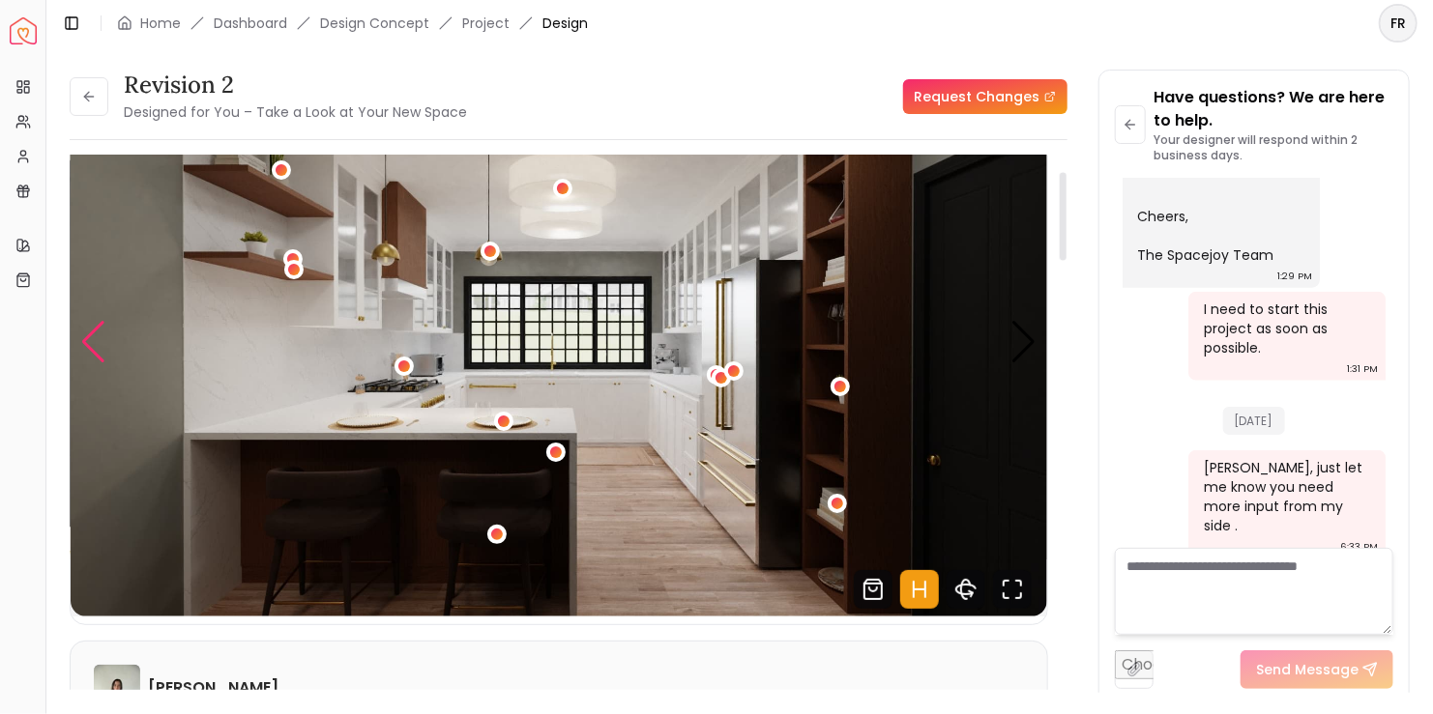
click at [102, 346] on div "Previous slide" at bounding box center [93, 342] width 26 height 43
